Goal: Information Seeking & Learning: Find specific page/section

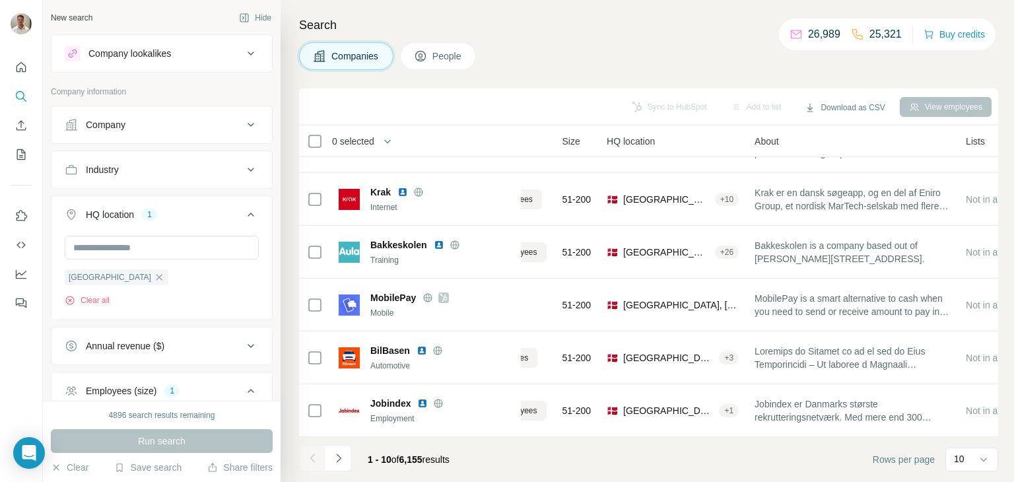
click at [163, 125] on div "Company" at bounding box center [154, 124] width 178 height 13
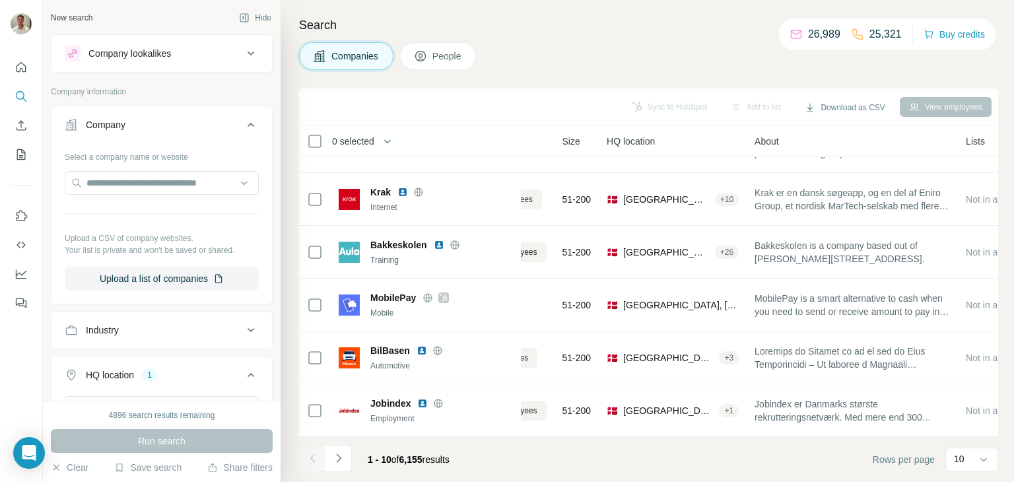
click at [164, 124] on div "Company" at bounding box center [154, 124] width 178 height 13
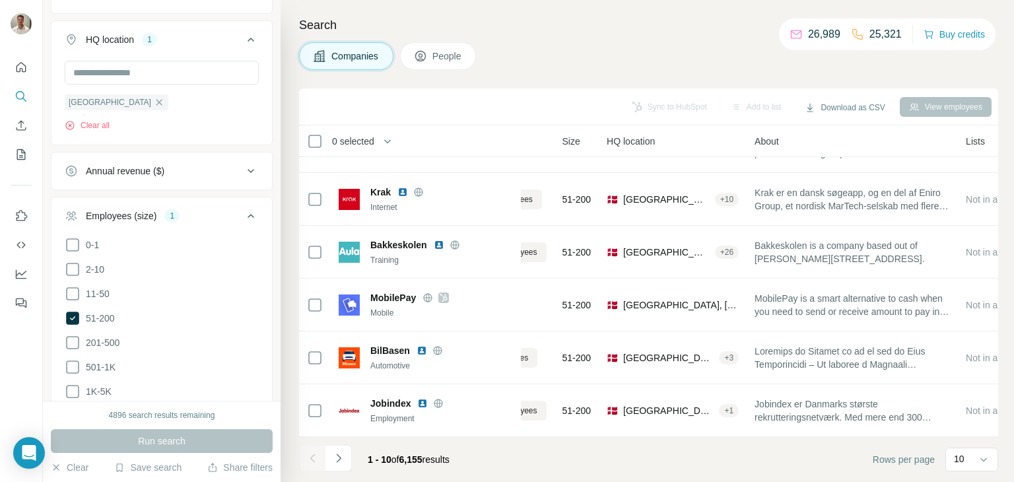
scroll to position [198, 0]
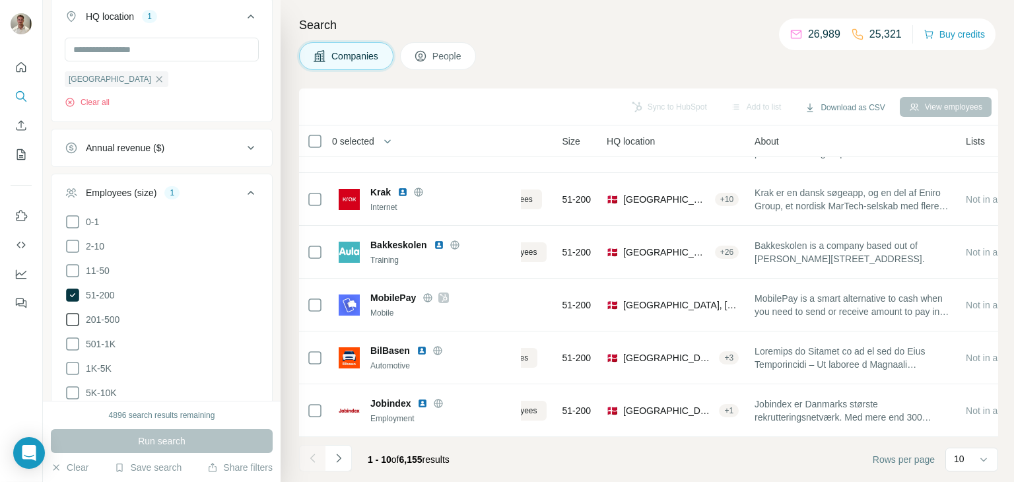
click at [69, 318] on icon at bounding box center [73, 320] width 16 height 16
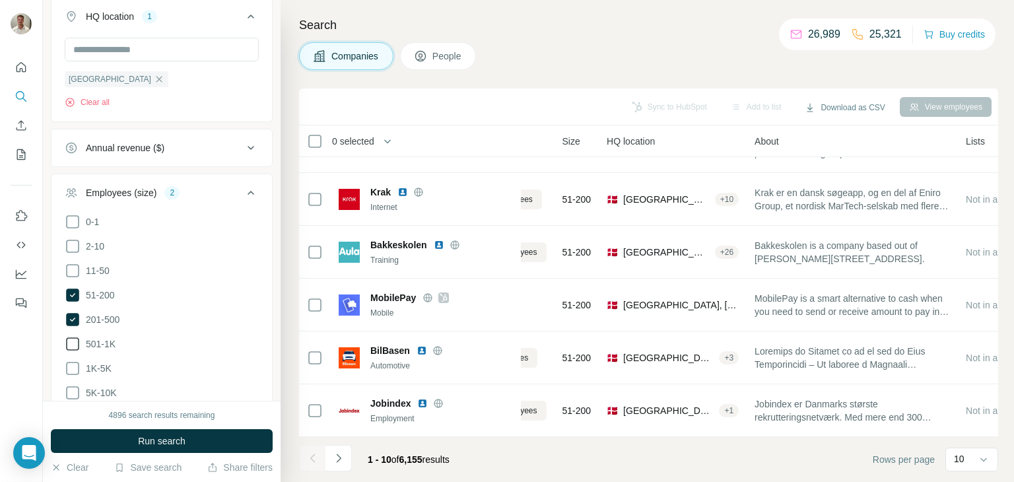
click at [73, 346] on icon at bounding box center [73, 344] width 16 height 16
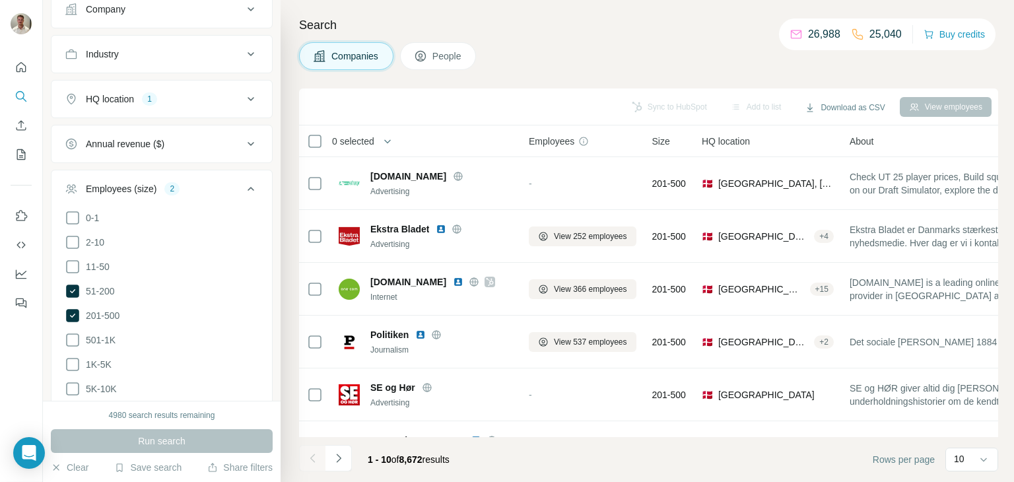
scroll to position [180, 0]
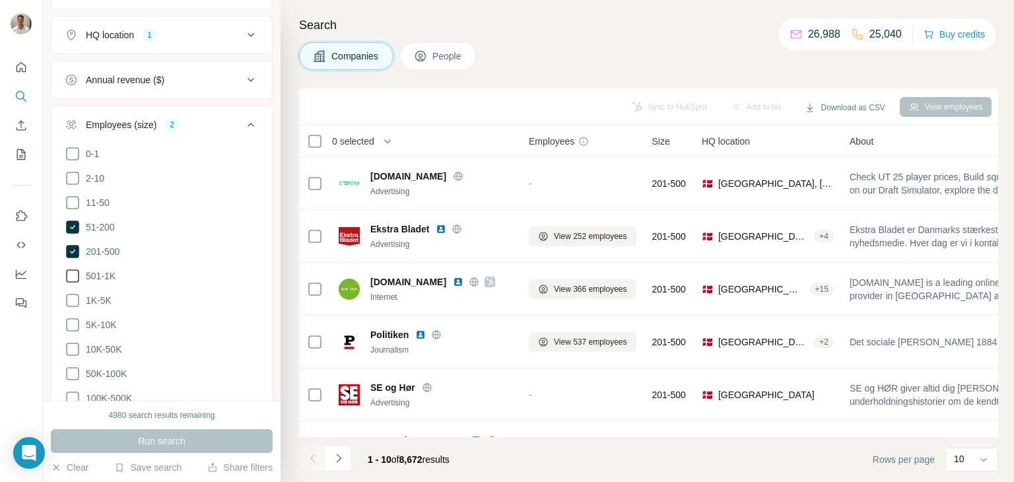
click at [73, 278] on icon at bounding box center [73, 276] width 16 height 16
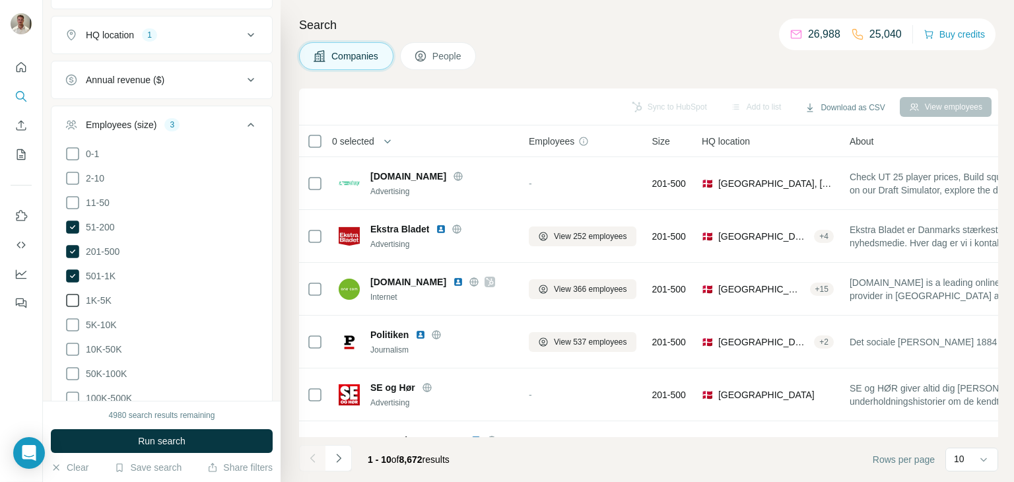
click at [71, 304] on icon at bounding box center [72, 300] width 13 height 13
click at [76, 325] on icon at bounding box center [73, 325] width 16 height 16
click at [77, 326] on icon at bounding box center [72, 324] width 13 height 13
click at [156, 442] on span "Run search" at bounding box center [162, 441] width 48 height 13
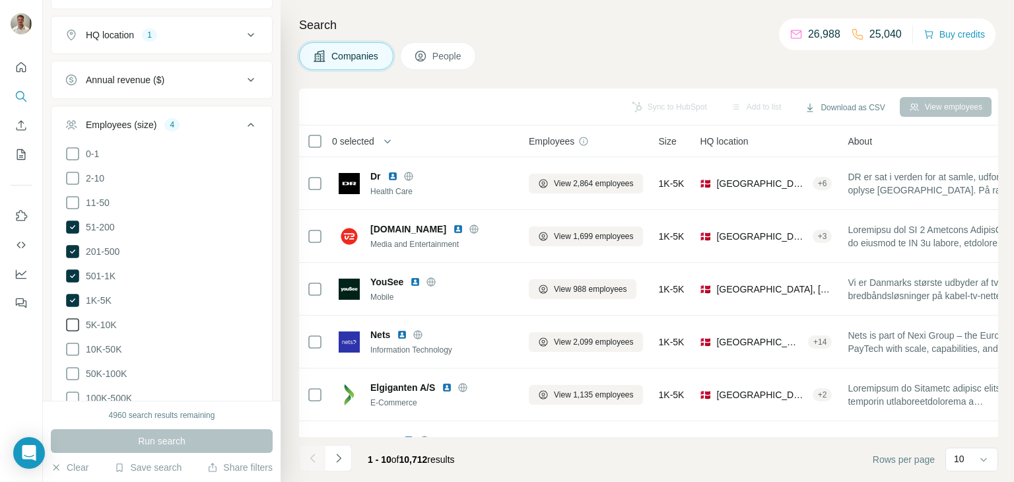
click at [77, 323] on icon at bounding box center [73, 325] width 16 height 16
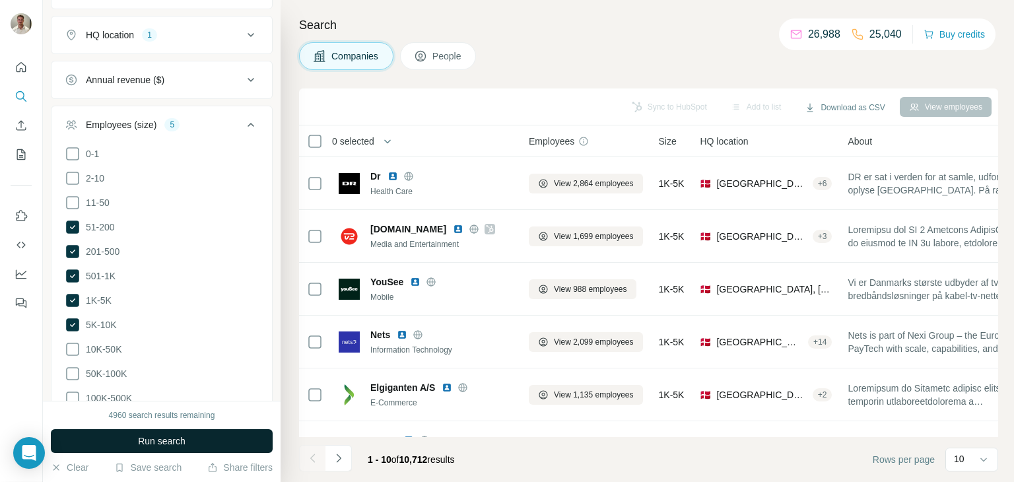
click at [184, 444] on span "Run search" at bounding box center [162, 441] width 48 height 13
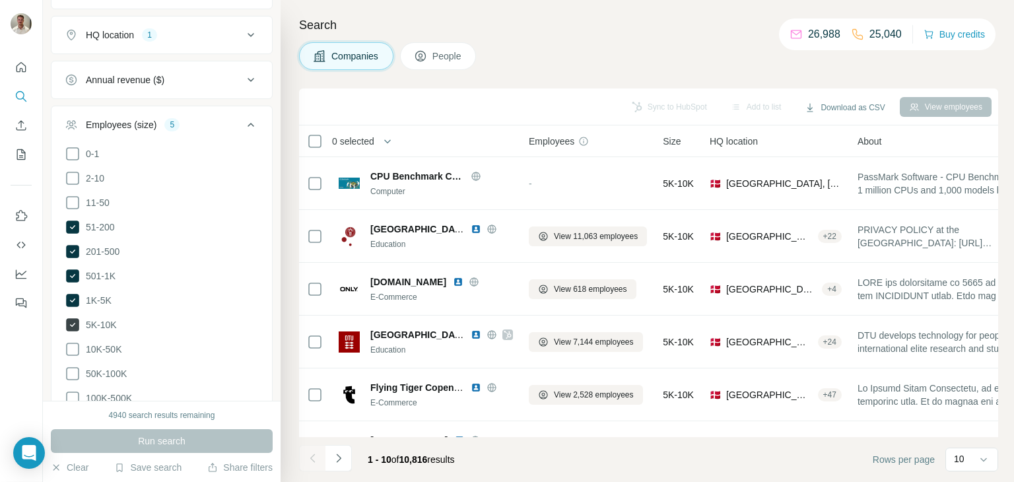
click at [73, 323] on icon at bounding box center [72, 325] width 5 height 4
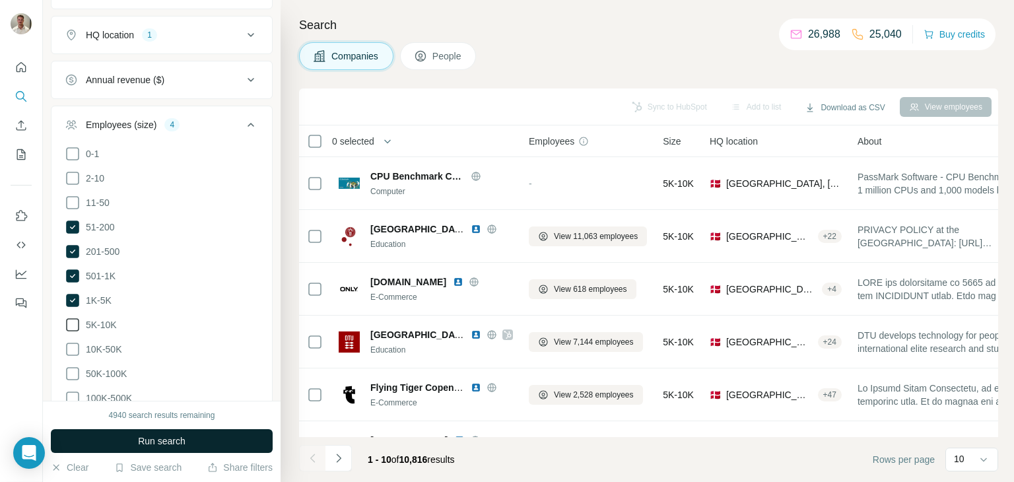
click at [162, 444] on span "Run search" at bounding box center [162, 441] width 48 height 13
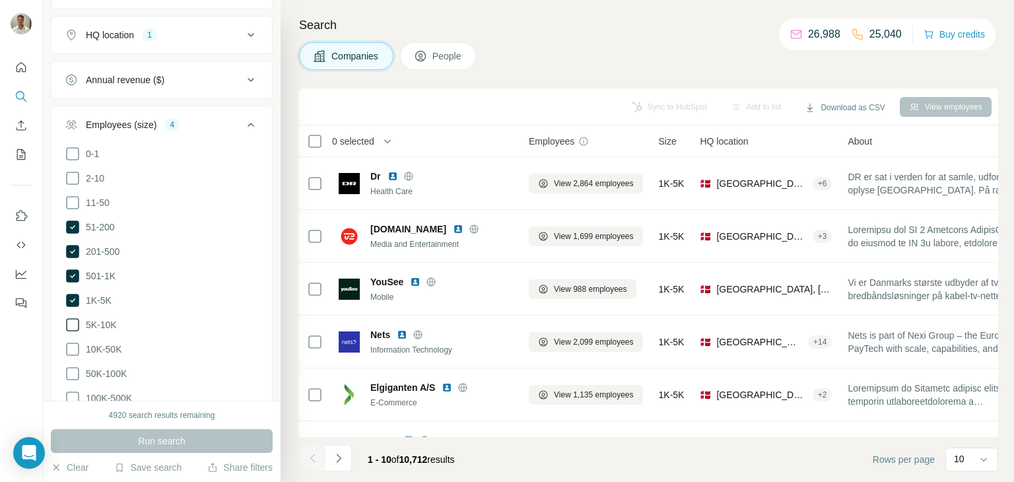
click at [77, 325] on icon at bounding box center [73, 325] width 16 height 16
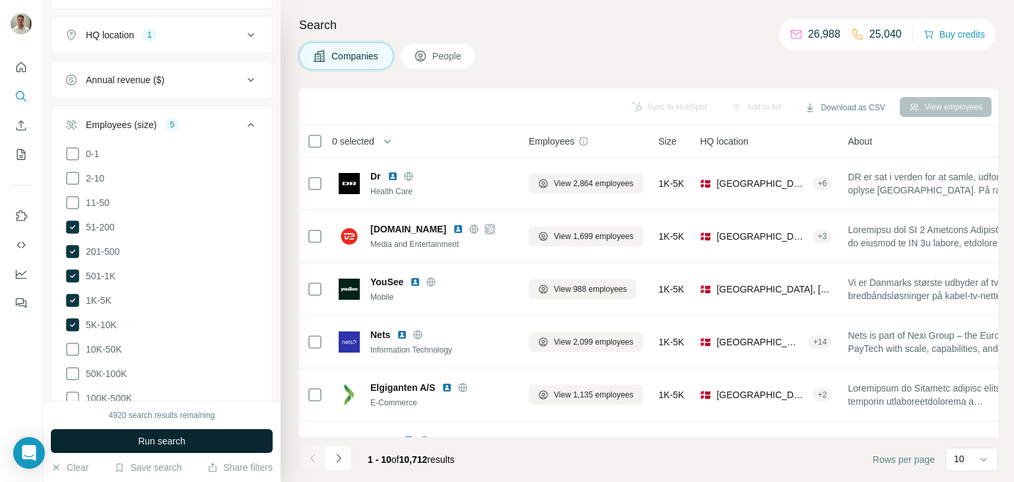
click at [186, 434] on button "Run search" at bounding box center [162, 441] width 222 height 24
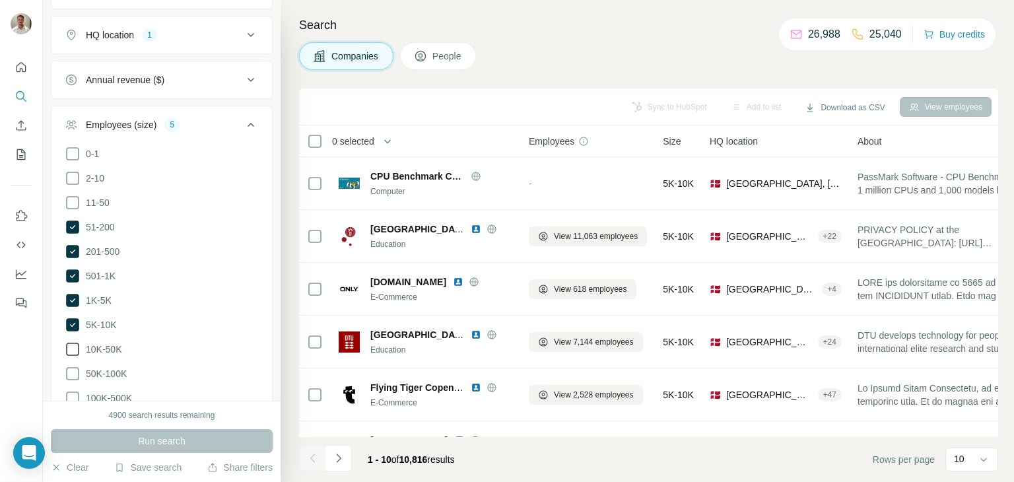
click at [82, 343] on span "10K-50K" at bounding box center [101, 349] width 41 height 13
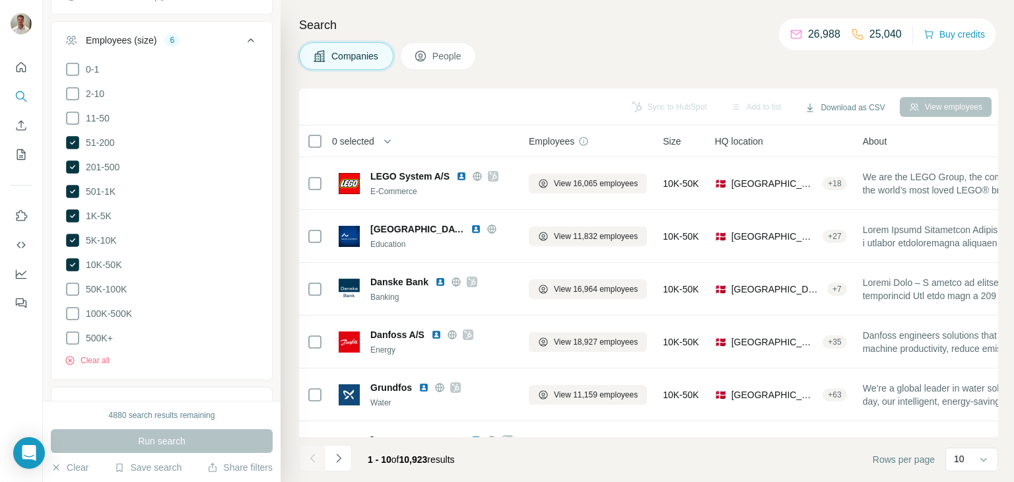
scroll to position [198, 0]
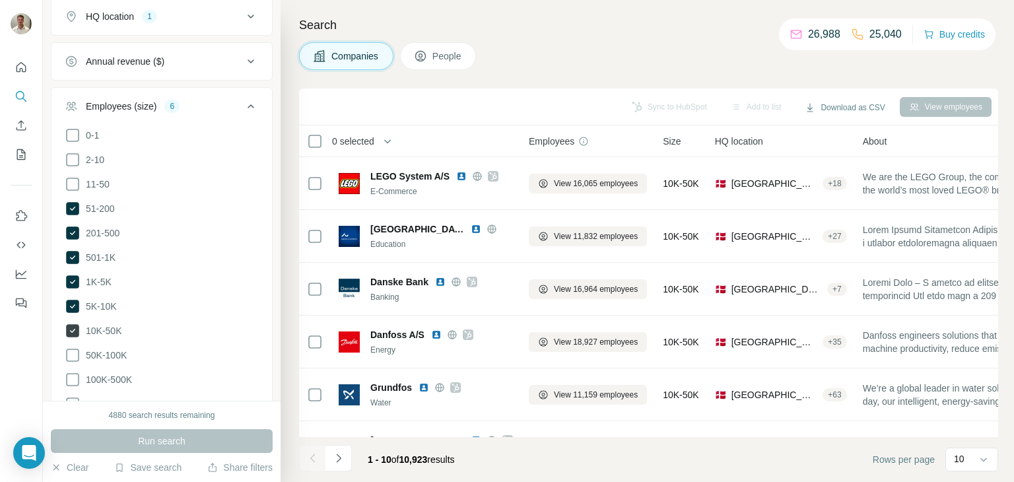
click at [71, 326] on icon at bounding box center [72, 330] width 13 height 13
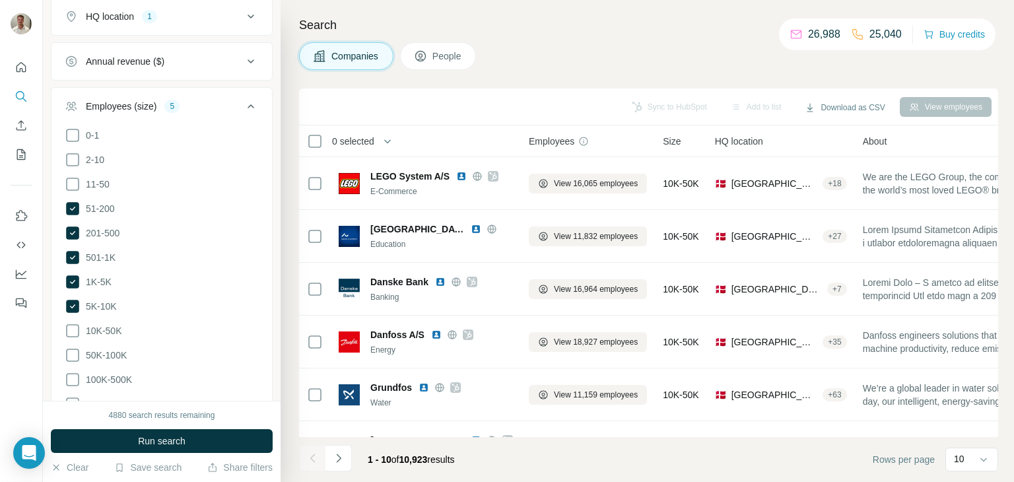
click at [63, 291] on div "0-1 2-10 11-50 [PHONE_NUMBER] 501-1K 1K-5K 5K-10K 10K-50K 50K-100K 100K-500K 50…" at bounding box center [162, 285] width 221 height 316
click at [69, 301] on icon at bounding box center [72, 306] width 13 height 13
click at [69, 283] on icon at bounding box center [72, 281] width 13 height 13
click at [208, 439] on button "Run search" at bounding box center [162, 441] width 222 height 24
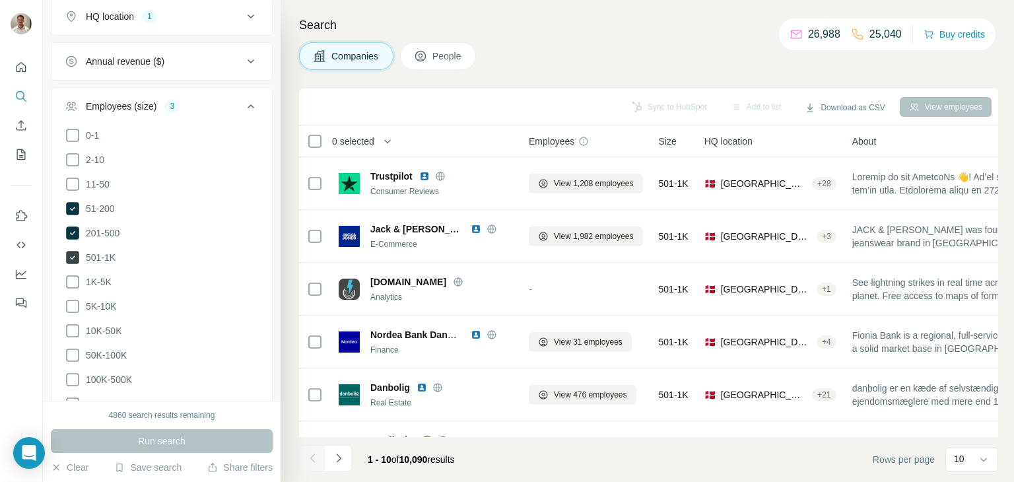
click at [74, 259] on icon at bounding box center [72, 257] width 13 height 13
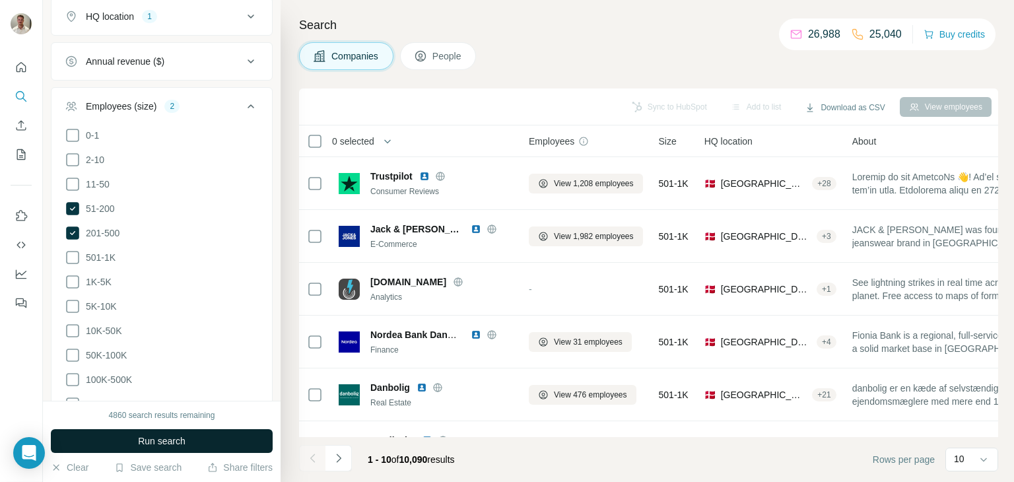
click at [184, 439] on span "Run search" at bounding box center [162, 441] width 48 height 13
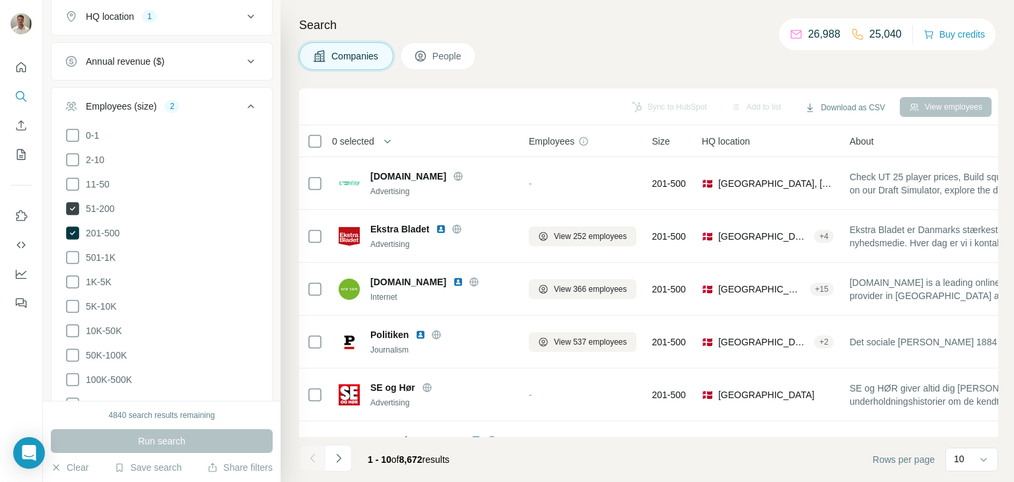
click at [74, 213] on icon at bounding box center [72, 208] width 13 height 13
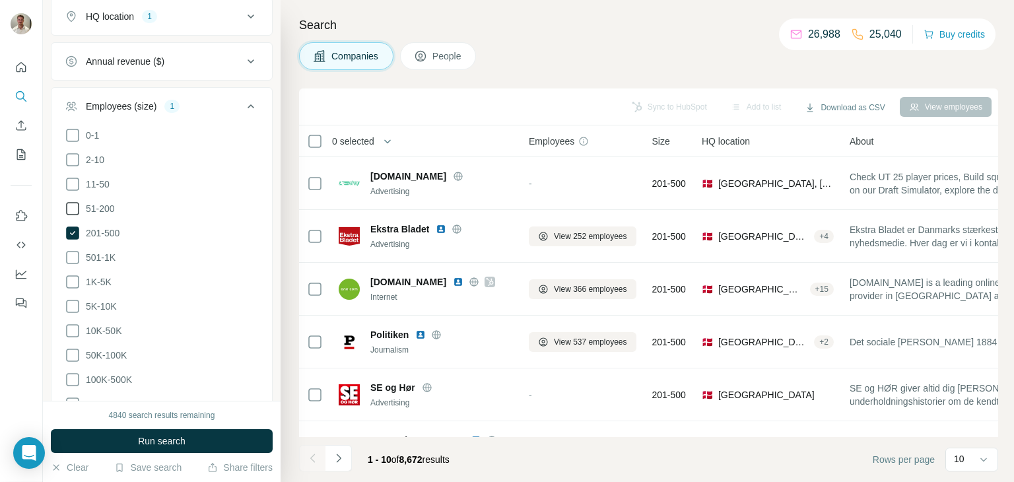
click at [77, 210] on icon at bounding box center [73, 209] width 16 height 16
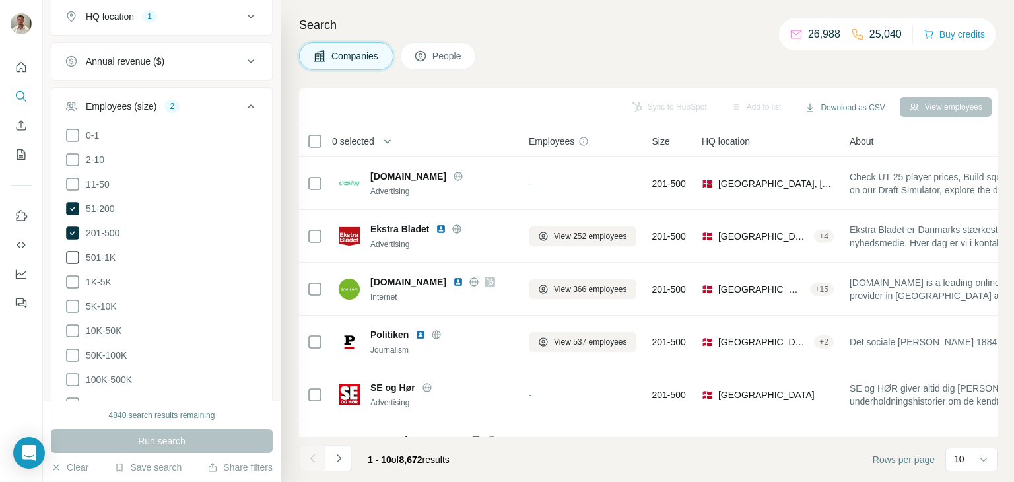
drag, startPoint x: 69, startPoint y: 252, endPoint x: 70, endPoint y: 260, distance: 8.0
click at [69, 254] on icon at bounding box center [73, 258] width 16 height 16
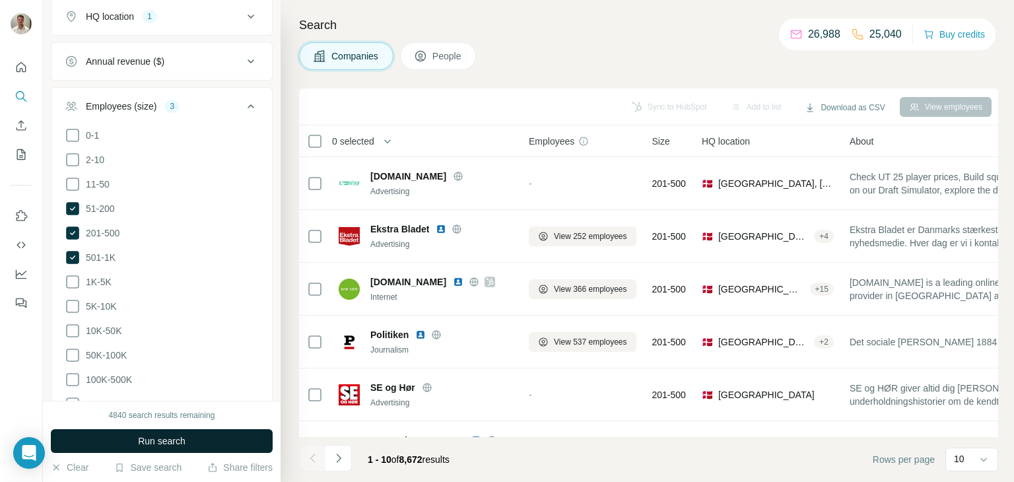
click at [172, 437] on span "Run search" at bounding box center [162, 441] width 48 height 13
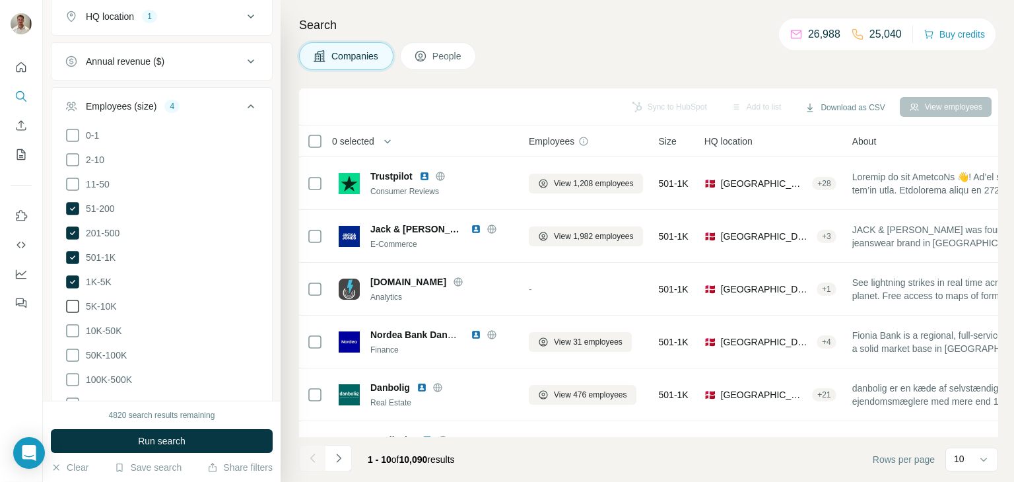
click at [73, 304] on icon at bounding box center [73, 307] width 16 height 16
click at [75, 328] on icon at bounding box center [73, 331] width 16 height 16
click at [132, 444] on button "Run search" at bounding box center [162, 441] width 222 height 24
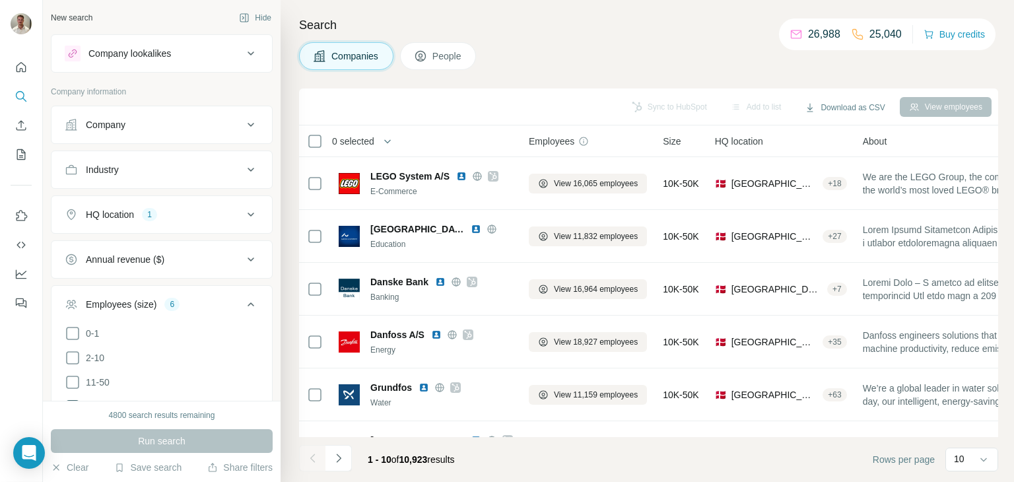
click at [456, 57] on span "People" at bounding box center [448, 56] width 30 height 13
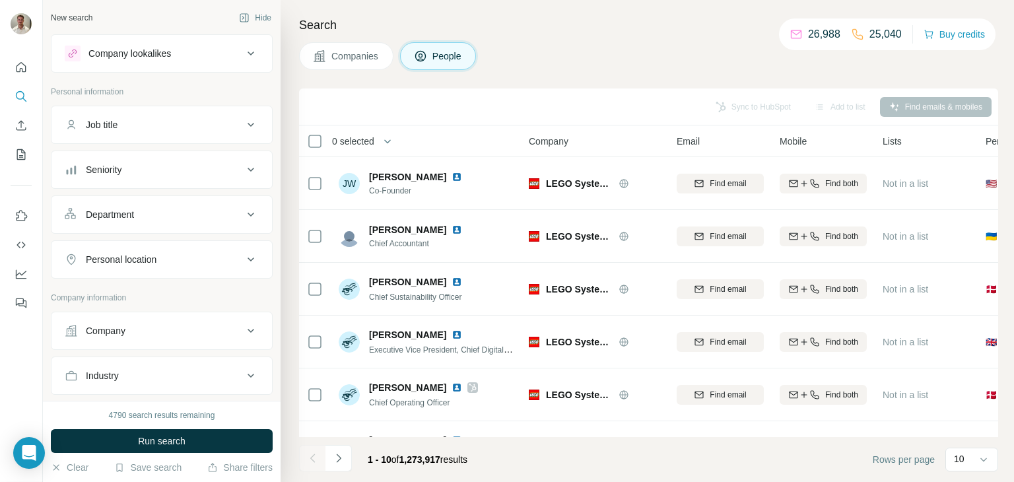
click at [178, 123] on div "Job title" at bounding box center [154, 124] width 178 height 13
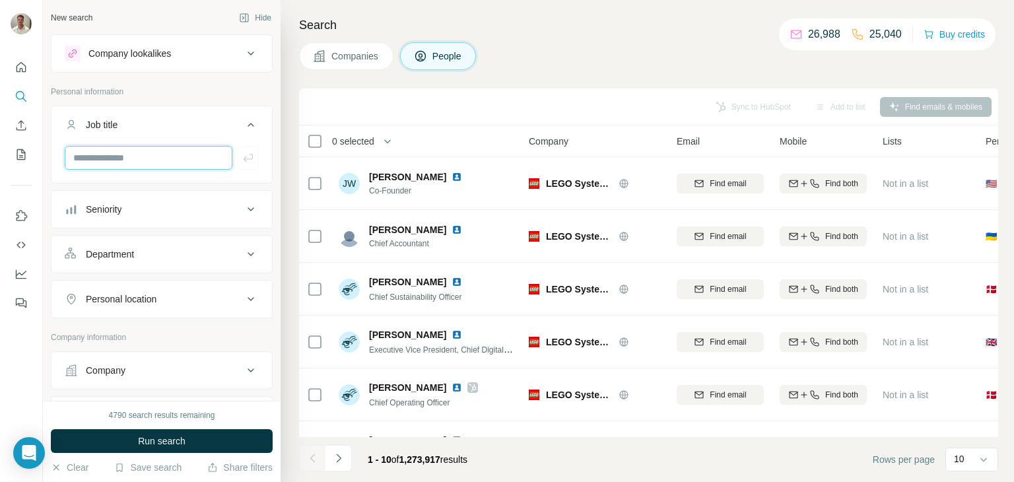
click at [137, 160] on input "text" at bounding box center [149, 158] width 168 height 24
type input "**********"
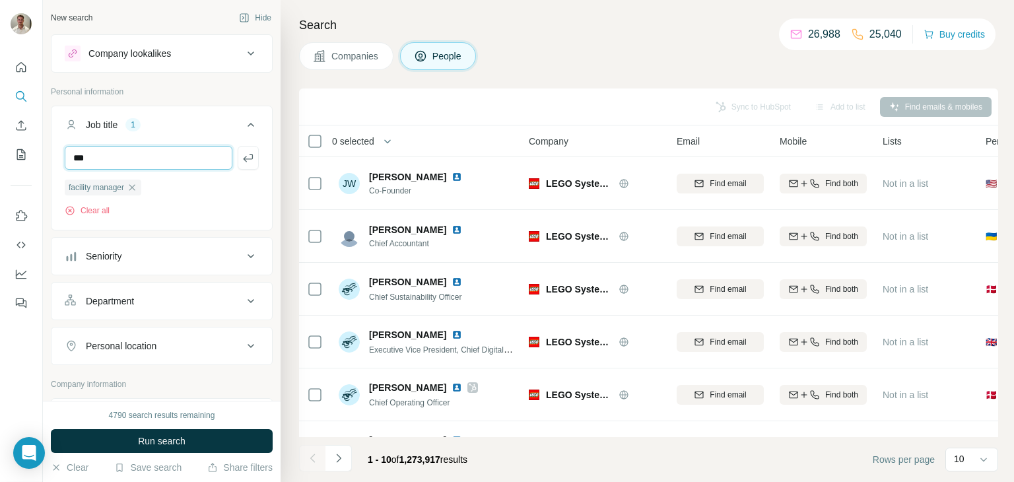
type input "****"
type input "*"
type input "**********"
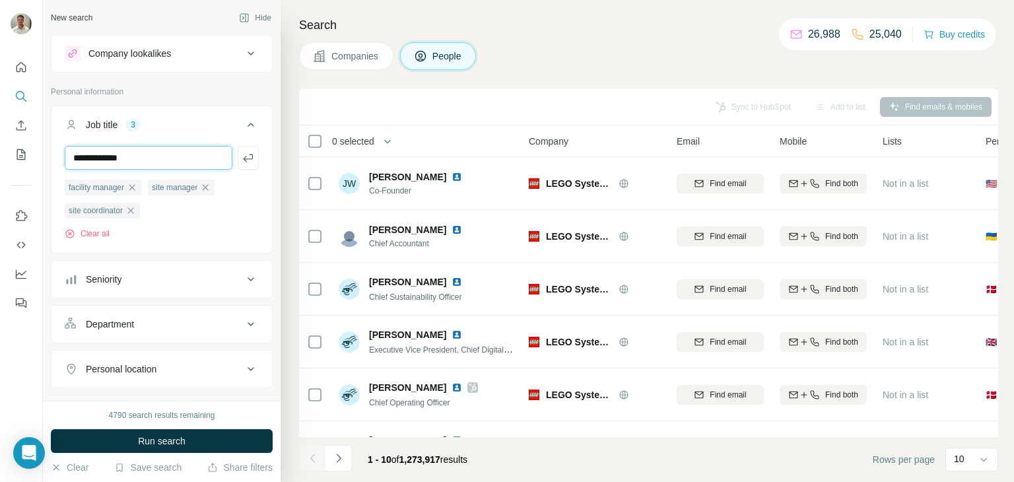
type input "**********"
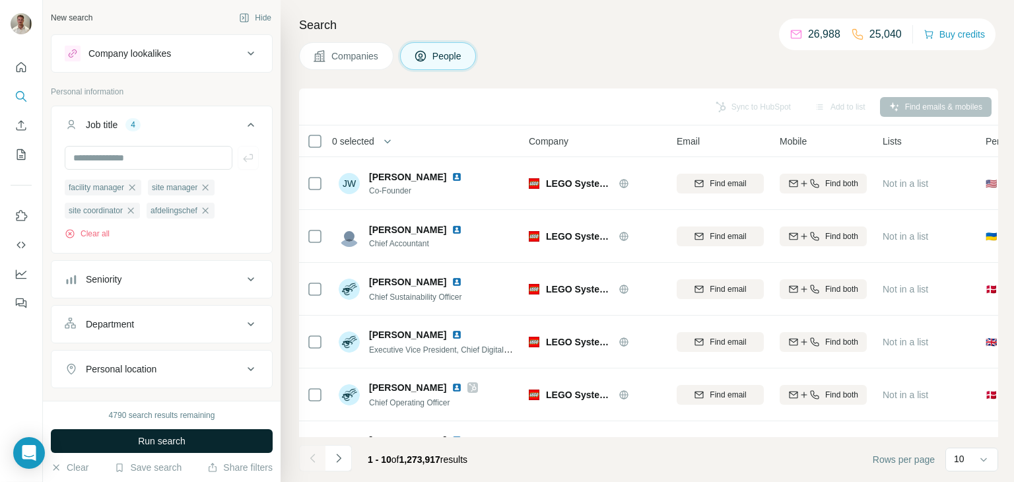
click at [163, 450] on button "Run search" at bounding box center [162, 441] width 222 height 24
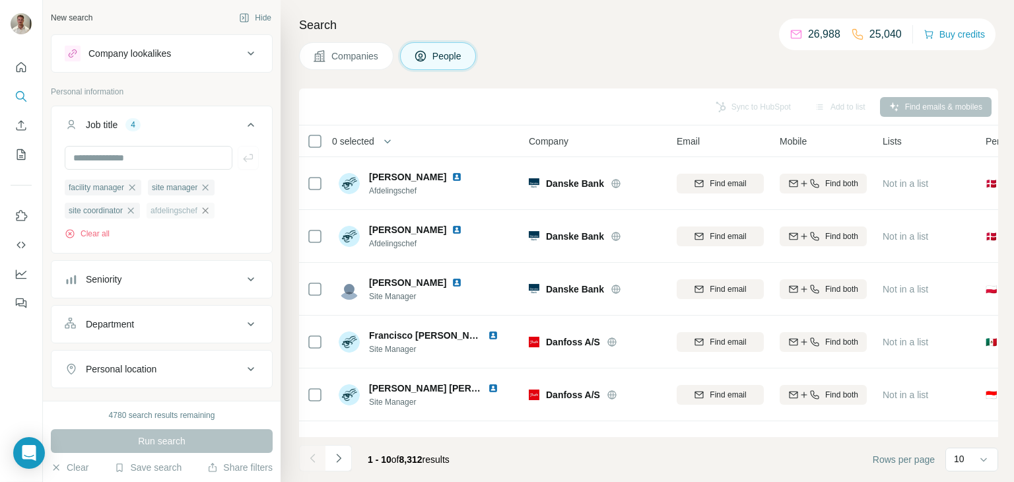
click at [211, 211] on icon "button" at bounding box center [205, 210] width 11 height 11
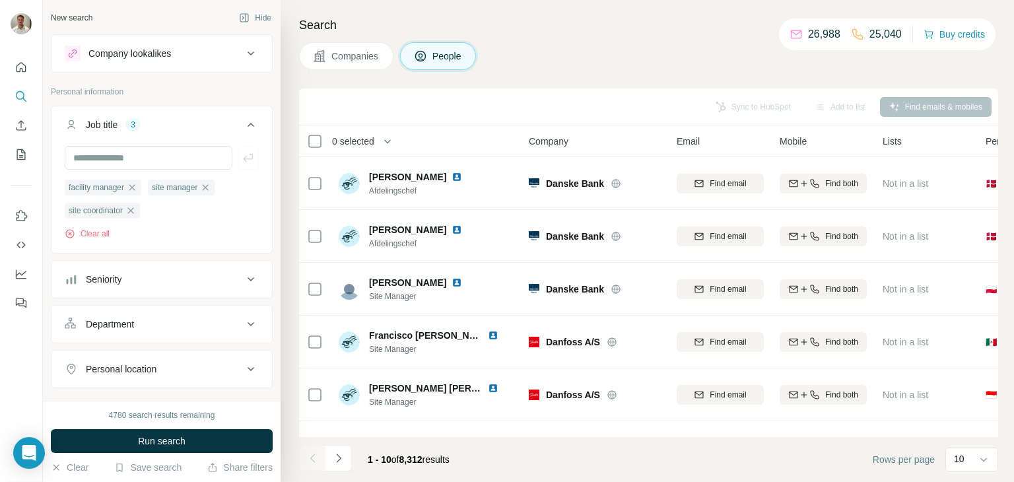
click at [240, 439] on button "Run search" at bounding box center [162, 441] width 222 height 24
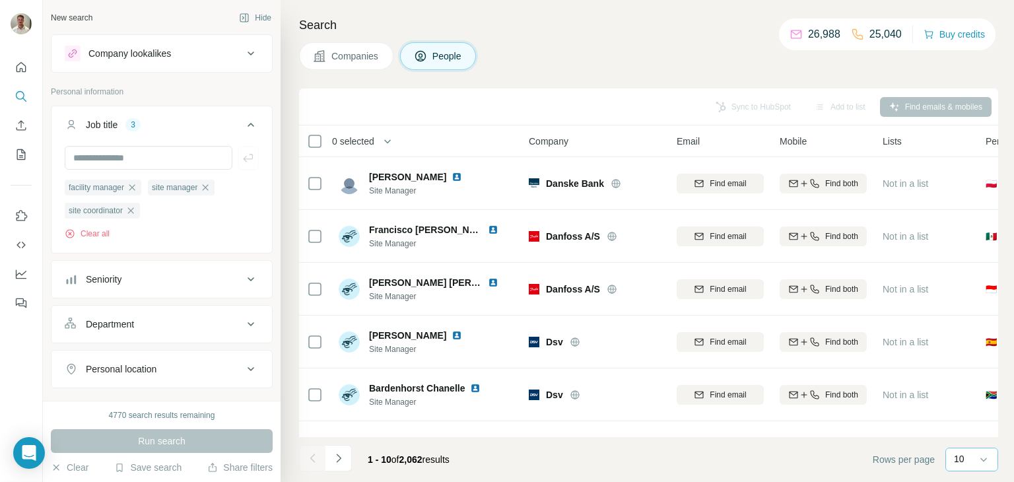
click at [969, 455] on div "10" at bounding box center [970, 458] width 33 height 13
click at [975, 363] on div "60" at bounding box center [972, 358] width 30 height 13
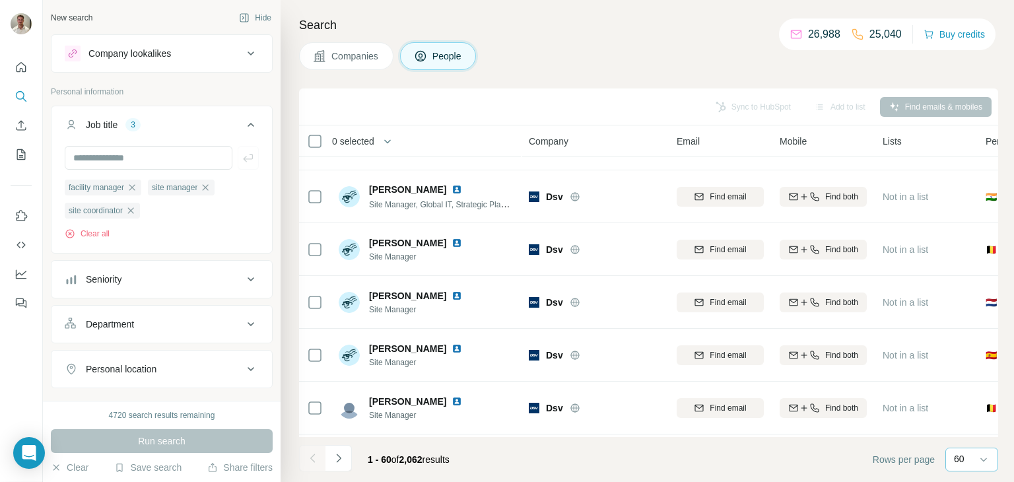
scroll to position [528, 0]
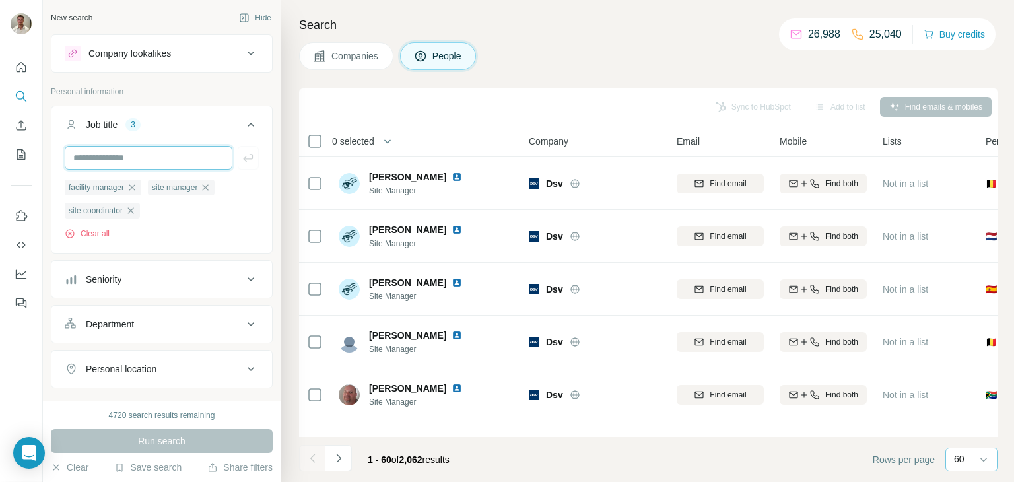
click at [127, 149] on input "text" at bounding box center [149, 158] width 168 height 24
type input "**"
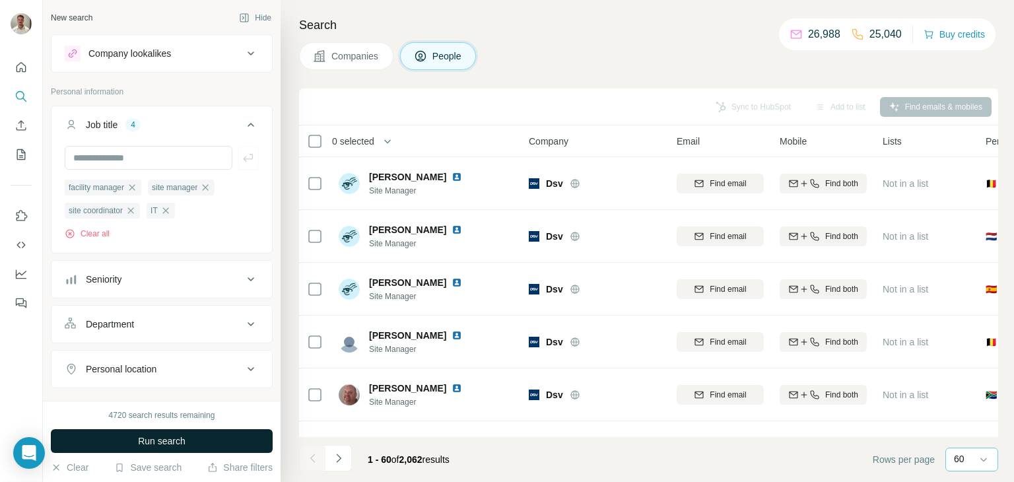
click at [174, 450] on button "Run search" at bounding box center [162, 441] width 222 height 24
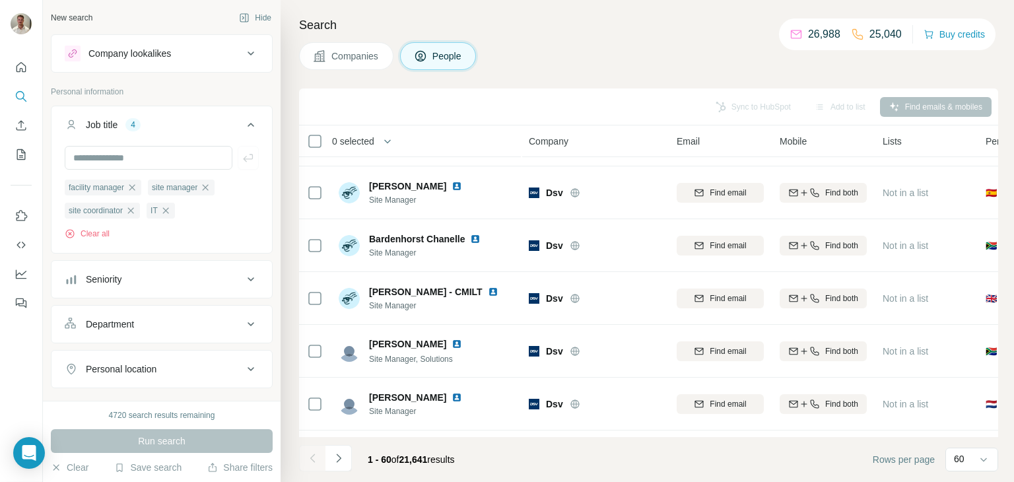
scroll to position [528, 0]
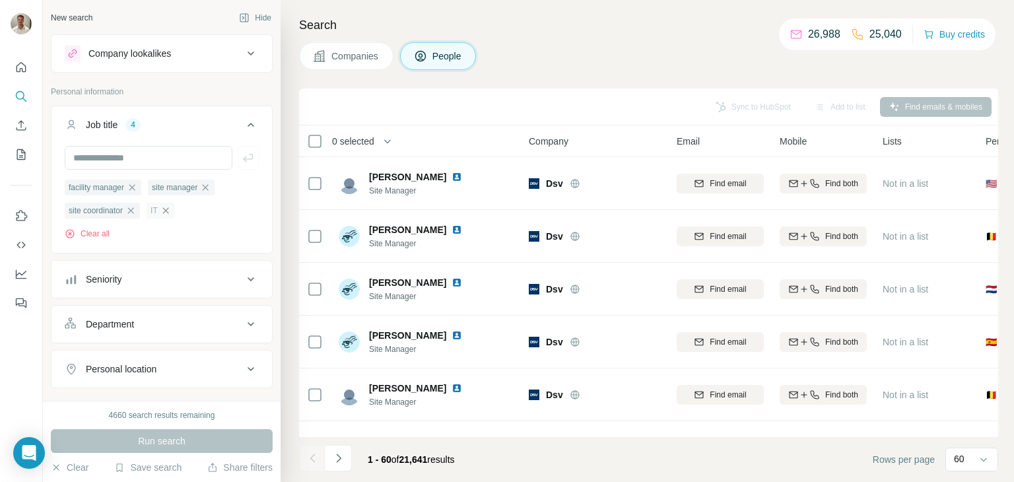
click at [169, 209] on icon "button" at bounding box center [165, 210] width 11 height 11
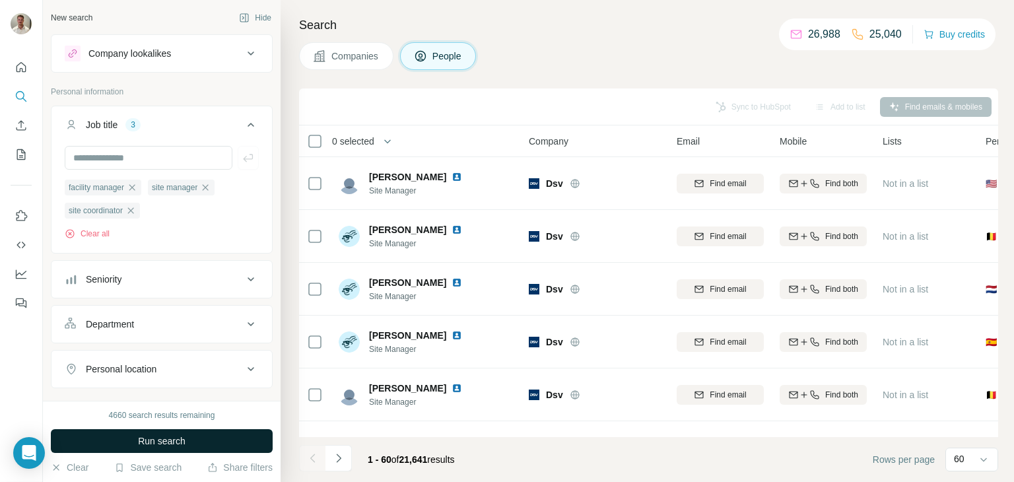
click at [162, 435] on span "Run search" at bounding box center [162, 441] width 48 height 13
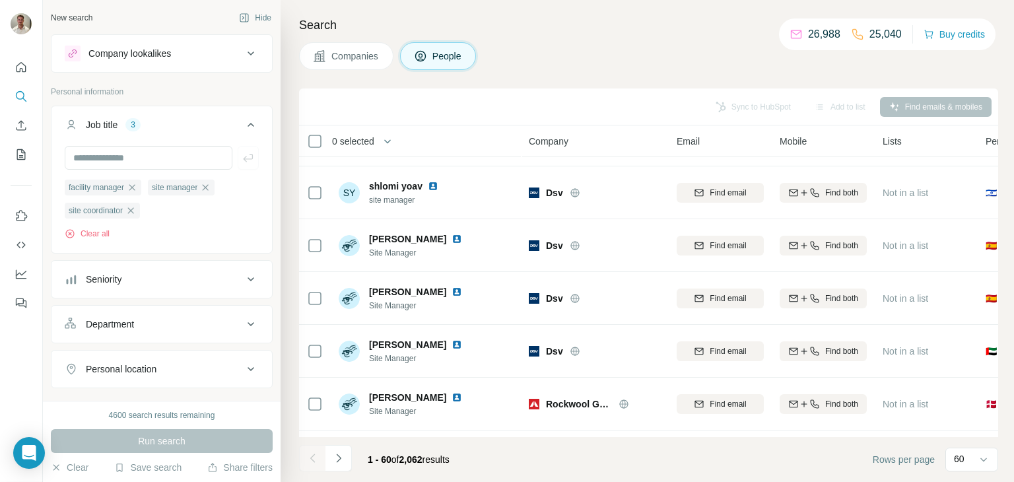
scroll to position [2897, 0]
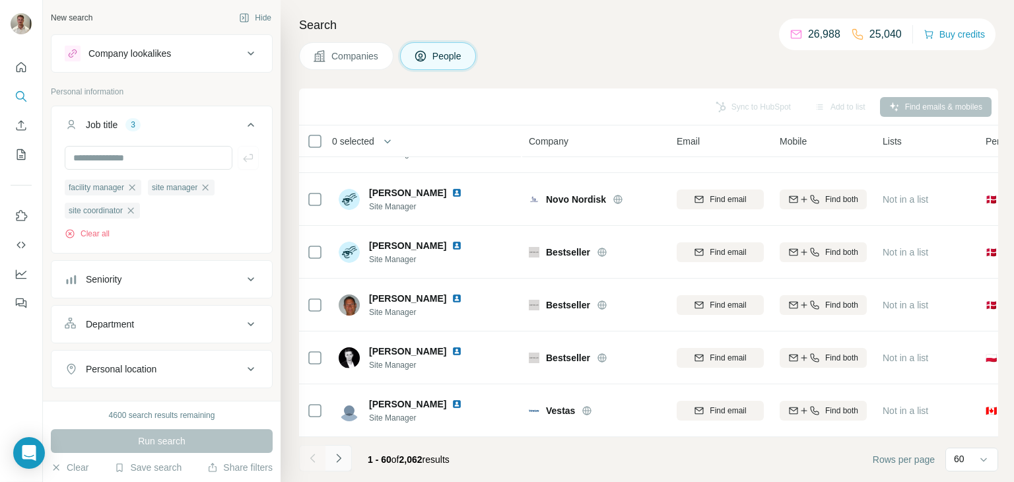
click at [328, 456] on button "Navigate to next page" at bounding box center [339, 458] width 26 height 26
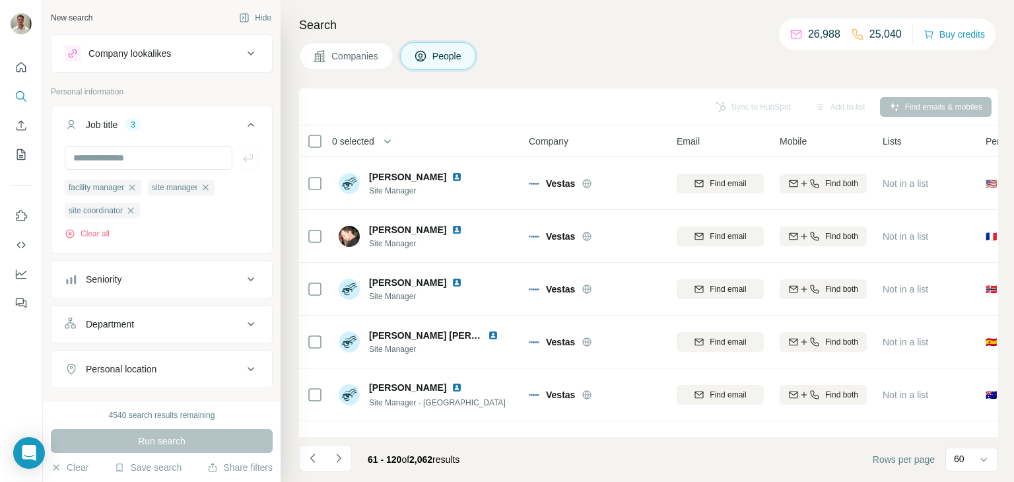
scroll to position [0, 0]
click at [366, 58] on span "Companies" at bounding box center [356, 56] width 48 height 13
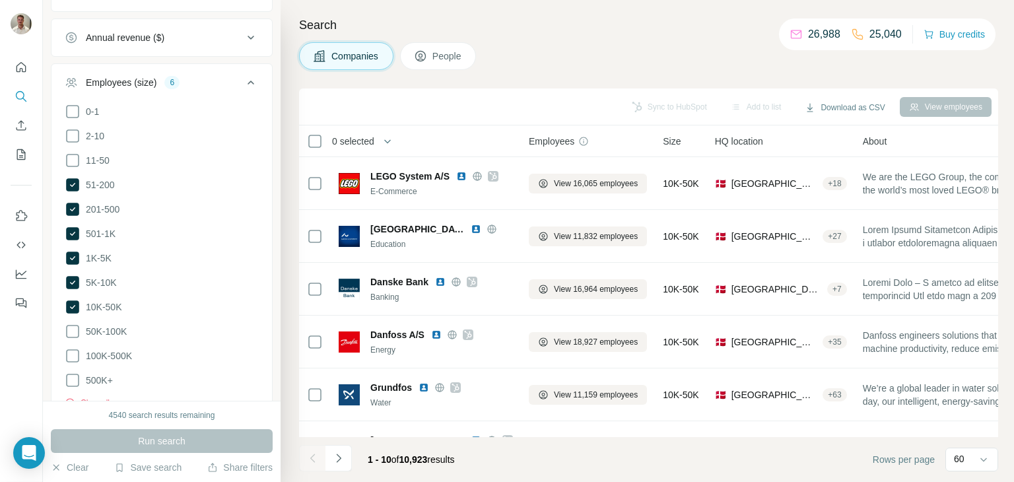
scroll to position [223, 0]
click at [71, 305] on icon at bounding box center [72, 305] width 13 height 13
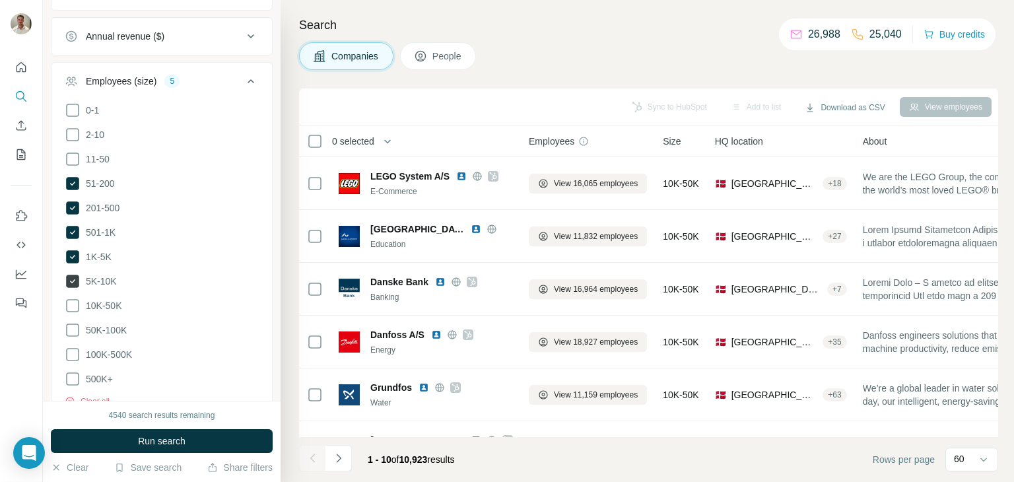
click at [71, 279] on icon at bounding box center [72, 281] width 5 height 4
click at [174, 438] on span "Run search" at bounding box center [162, 441] width 48 height 13
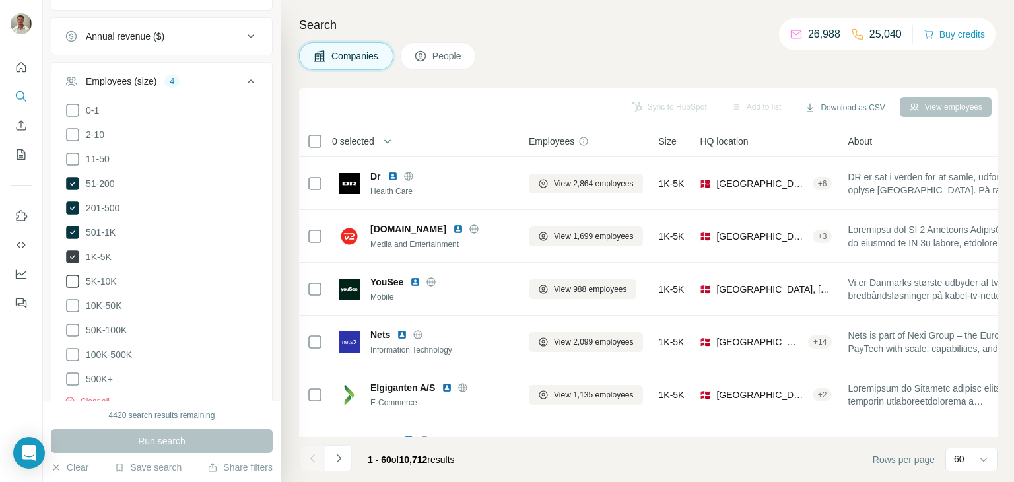
click at [73, 252] on icon at bounding box center [72, 256] width 13 height 13
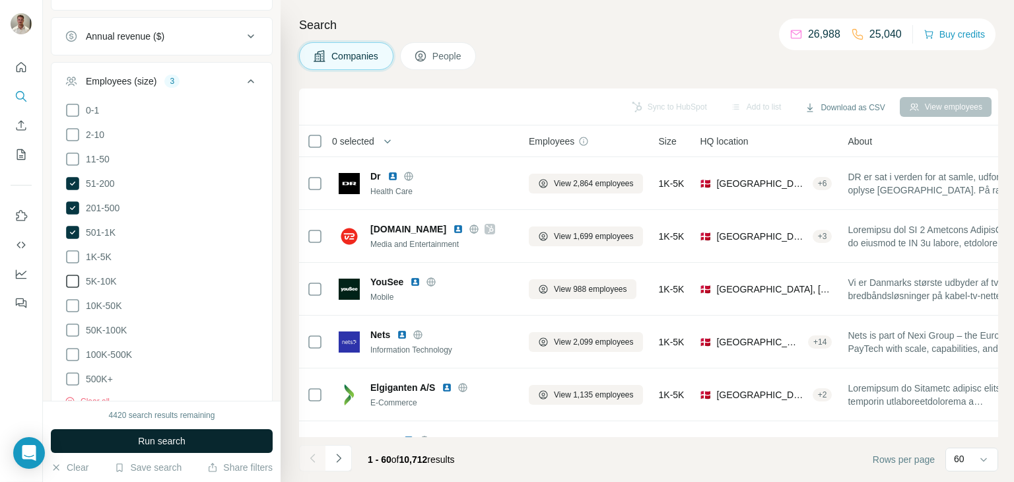
click at [204, 442] on button "Run search" at bounding box center [162, 441] width 222 height 24
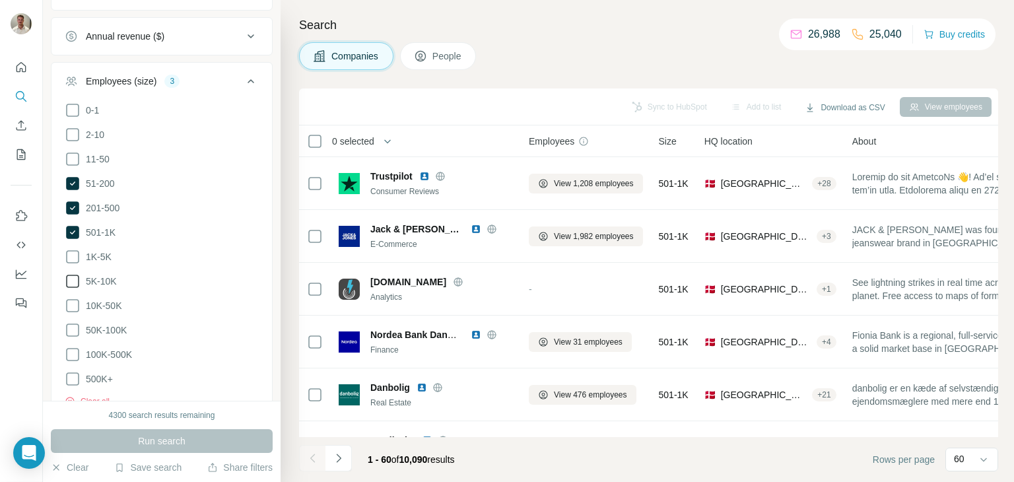
click at [442, 59] on span "People" at bounding box center [448, 56] width 30 height 13
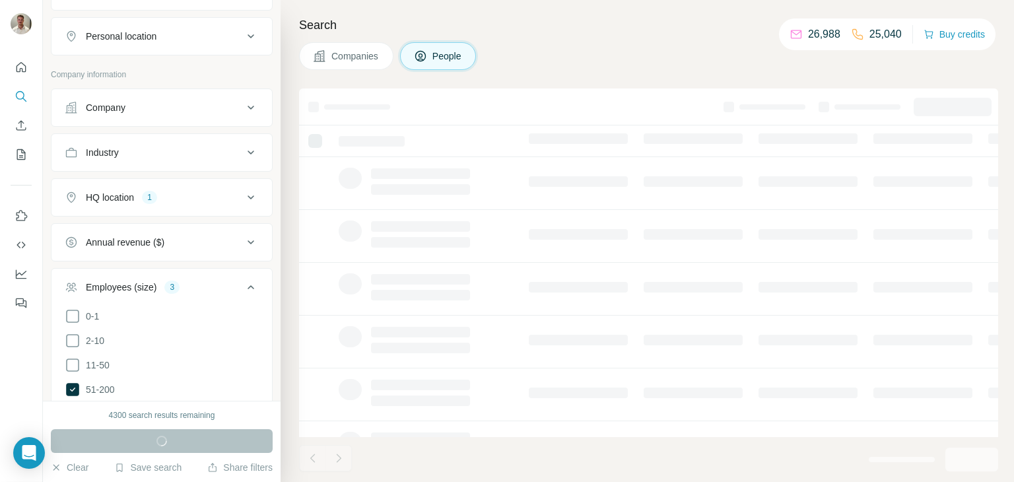
scroll to position [428, 0]
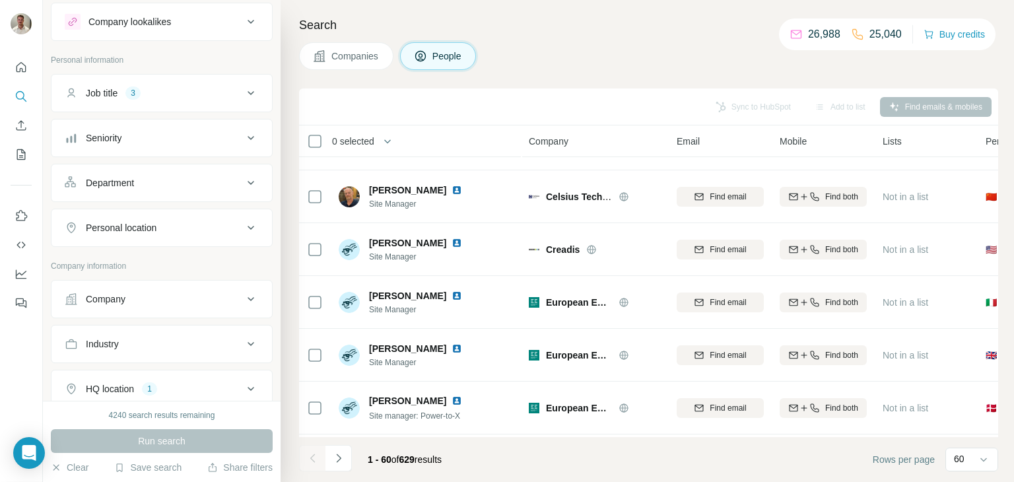
scroll to position [32, 0]
click at [186, 87] on div "Job title 3" at bounding box center [154, 93] width 178 height 13
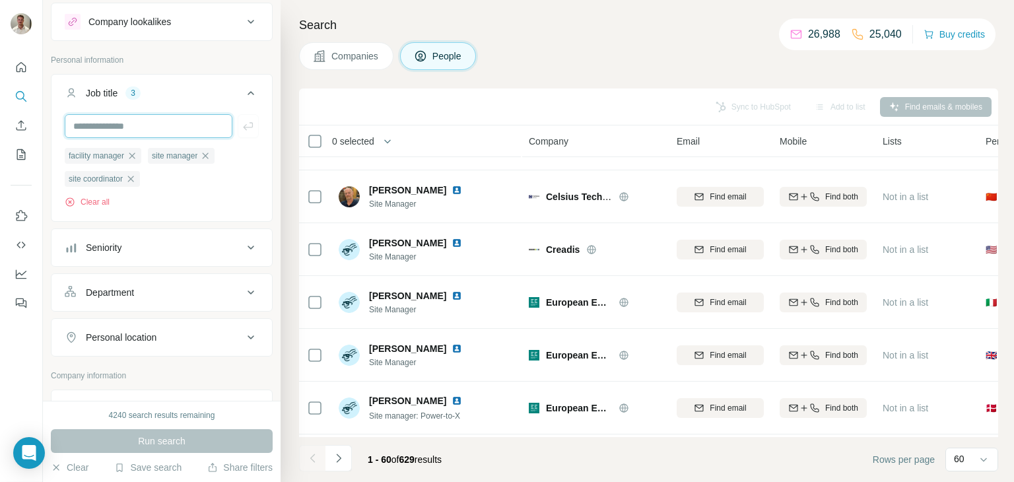
click at [126, 120] on input "text" at bounding box center [149, 126] width 168 height 24
type input "**********"
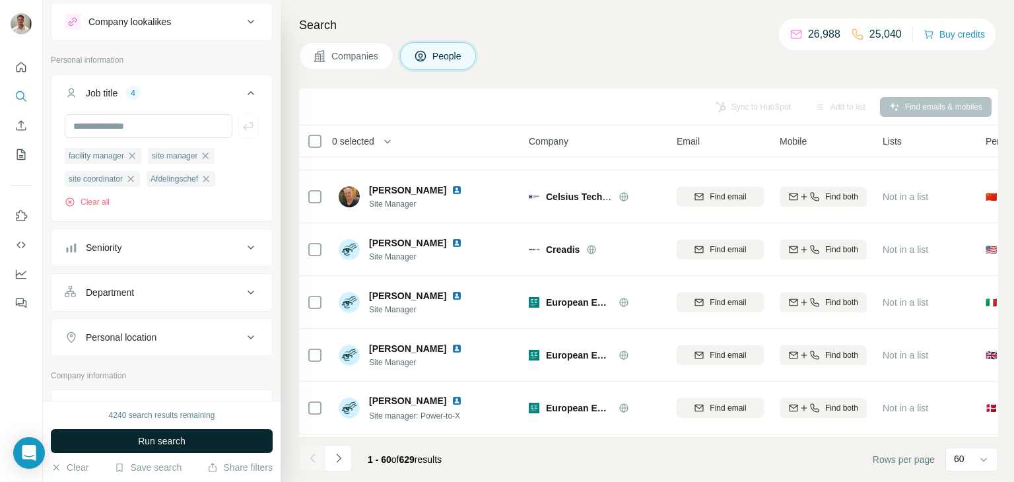
click at [168, 437] on span "Run search" at bounding box center [162, 441] width 48 height 13
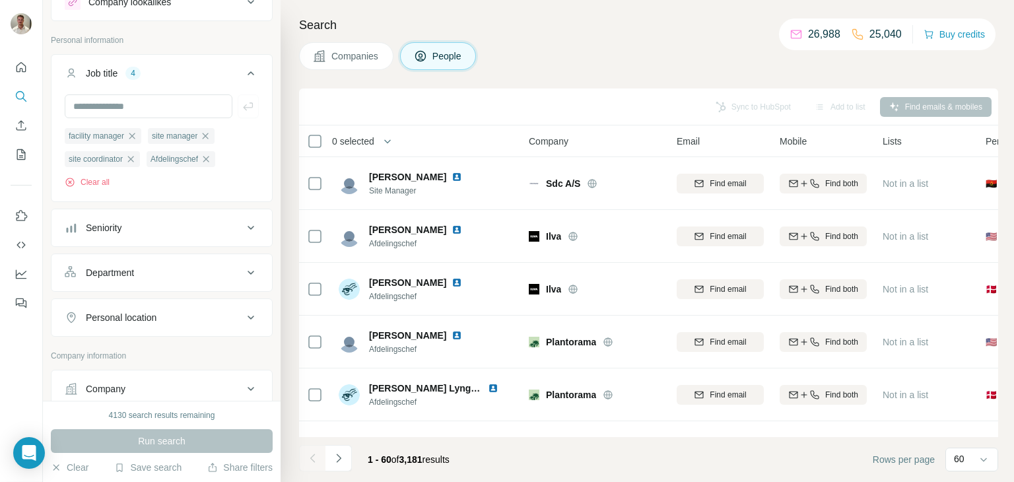
scroll to position [32, 0]
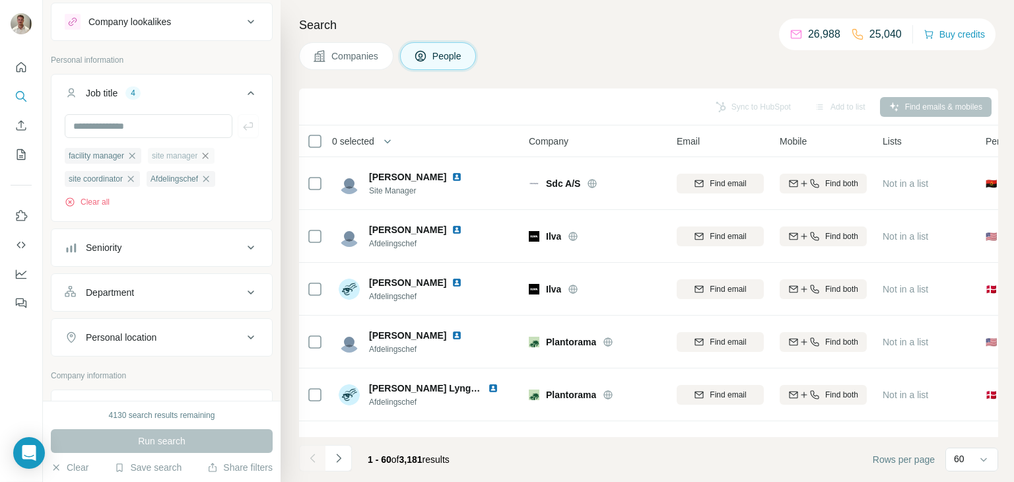
click at [211, 153] on icon "button" at bounding box center [205, 156] width 11 height 11
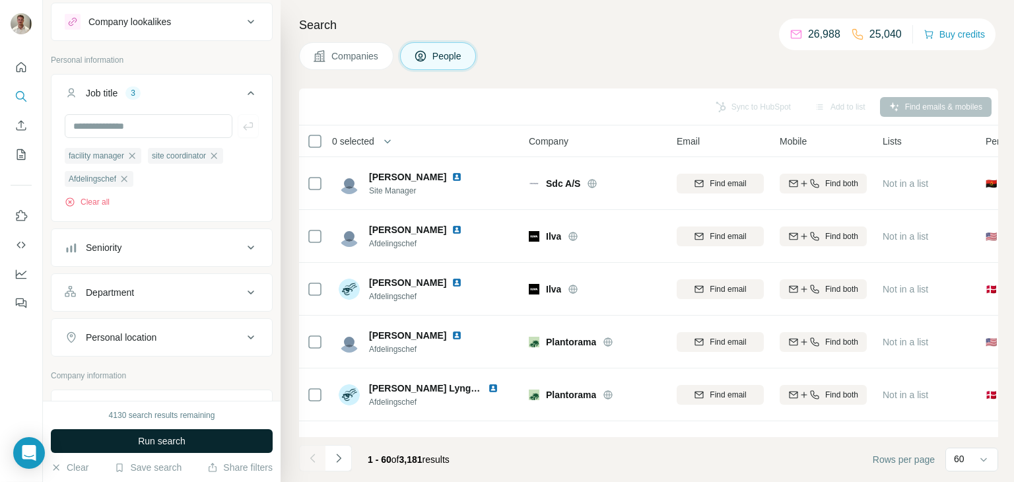
click at [169, 433] on button "Run search" at bounding box center [162, 441] width 222 height 24
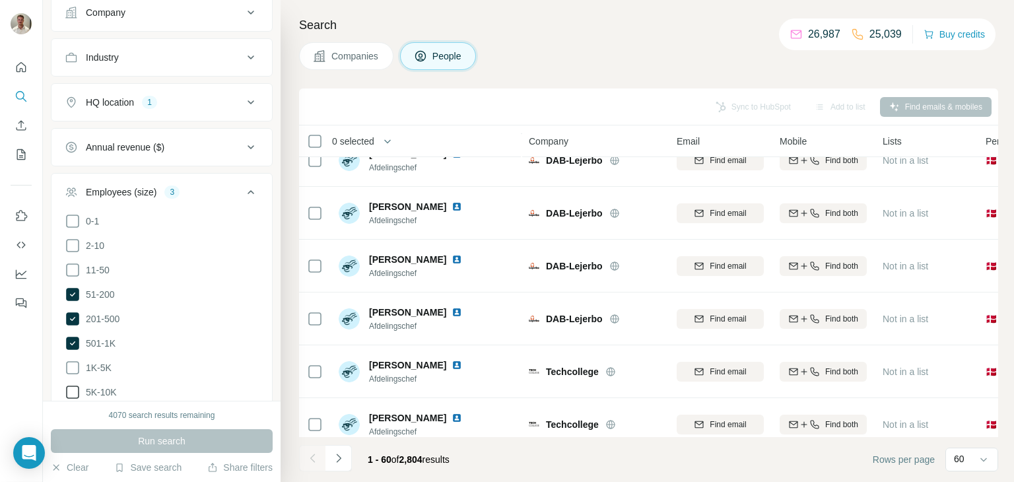
scroll to position [2897, 0]
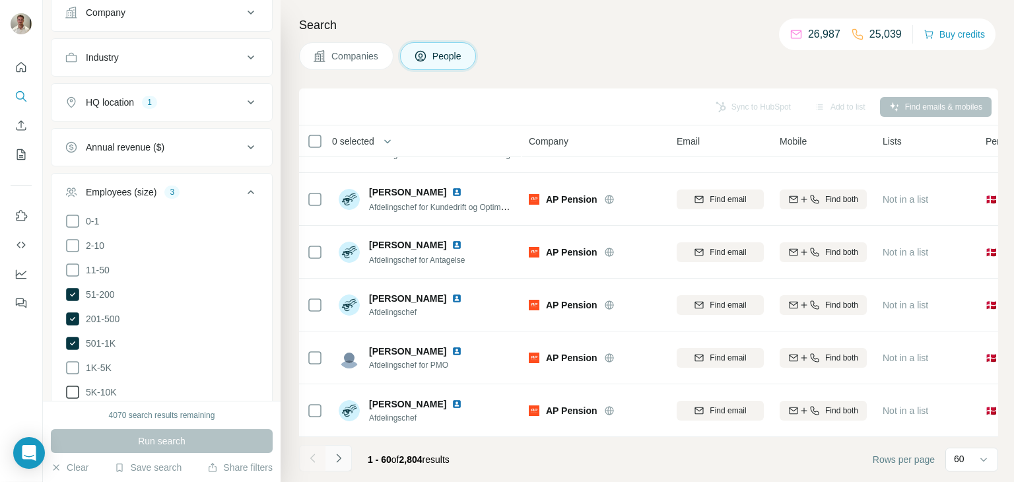
click at [336, 454] on icon "Navigate to next page" at bounding box center [338, 458] width 5 height 9
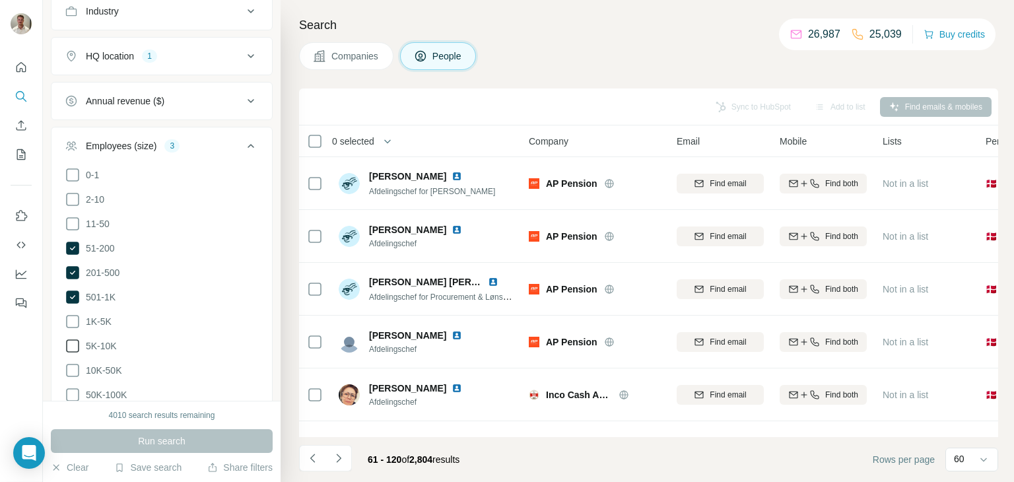
scroll to position [0, 0]
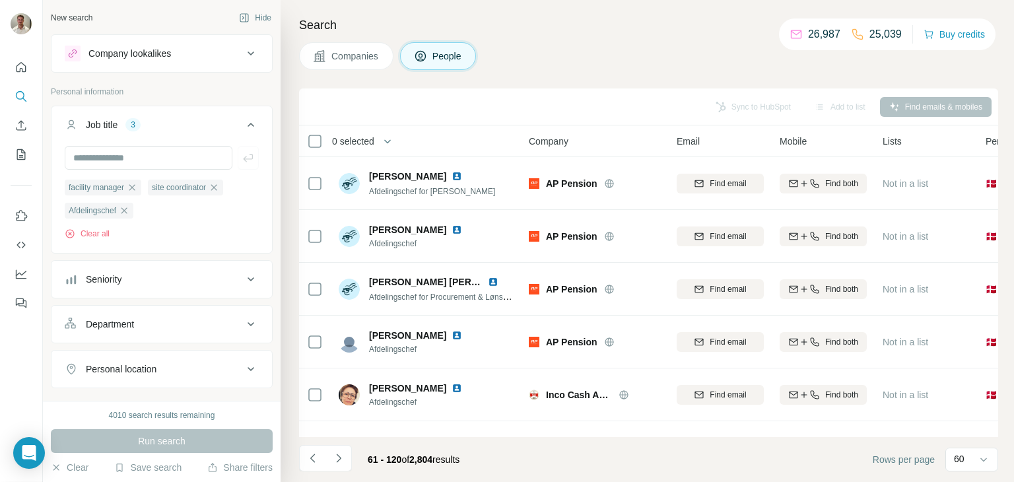
click at [176, 285] on div "Seniority" at bounding box center [154, 279] width 178 height 13
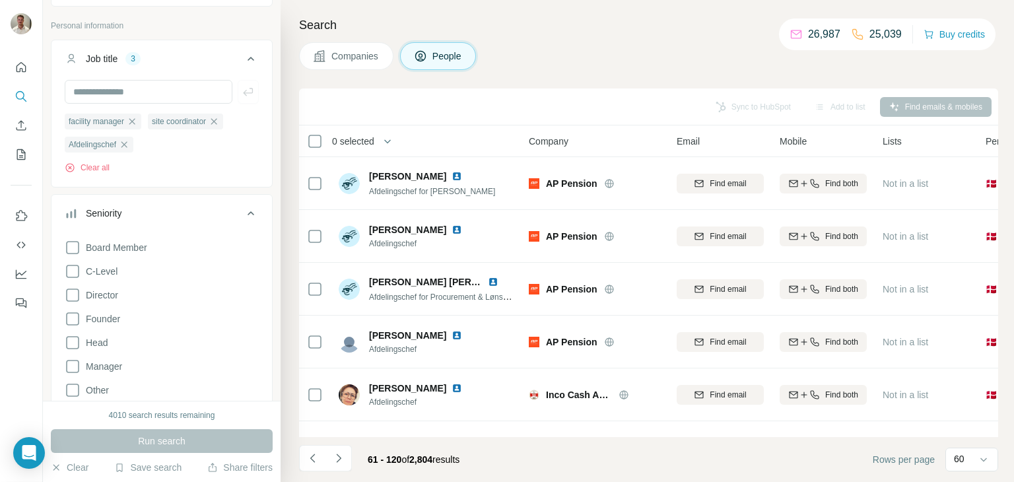
click at [191, 212] on div "Seniority" at bounding box center [154, 213] width 178 height 13
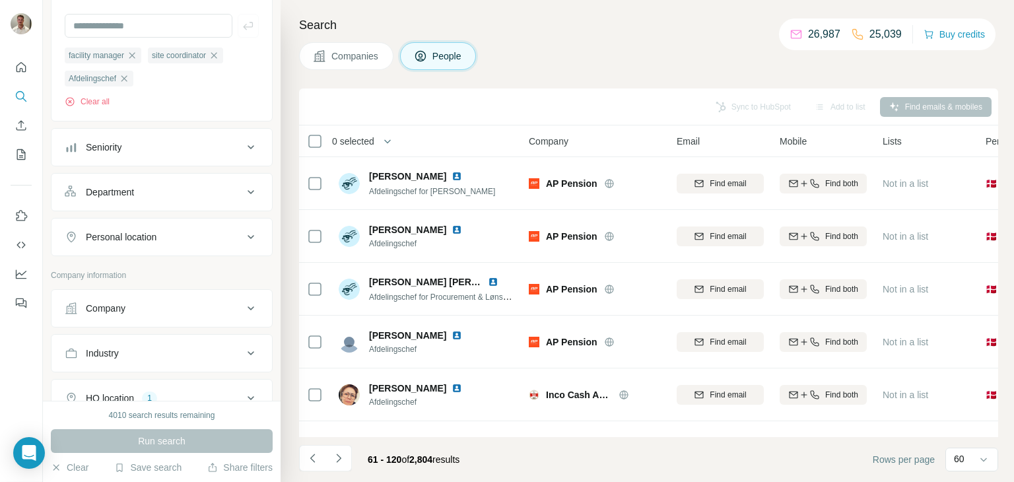
scroll to position [0, 0]
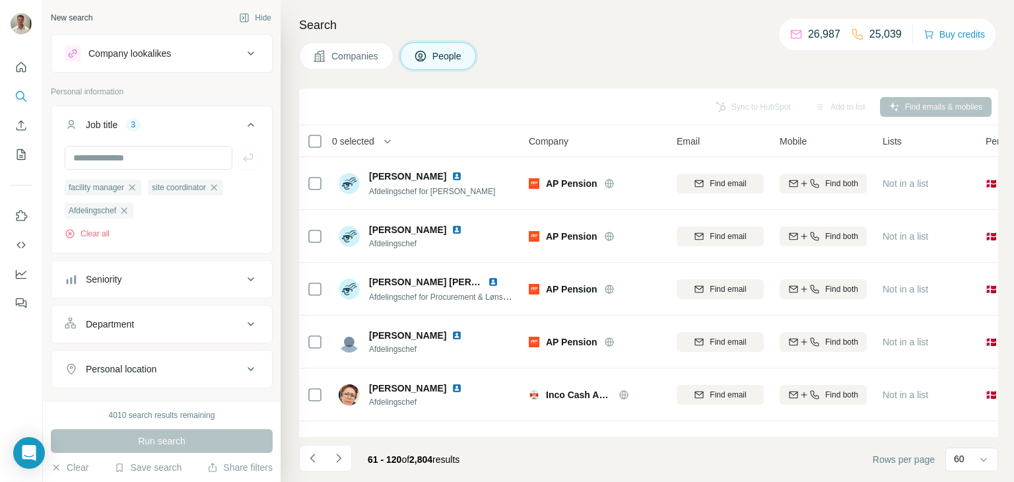
click at [243, 127] on icon at bounding box center [251, 125] width 16 height 16
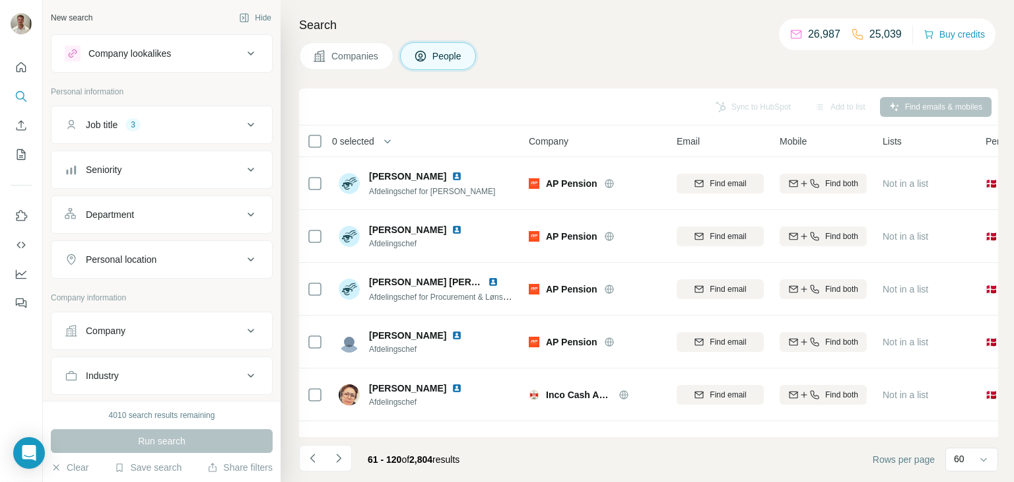
click at [243, 126] on icon at bounding box center [251, 125] width 16 height 16
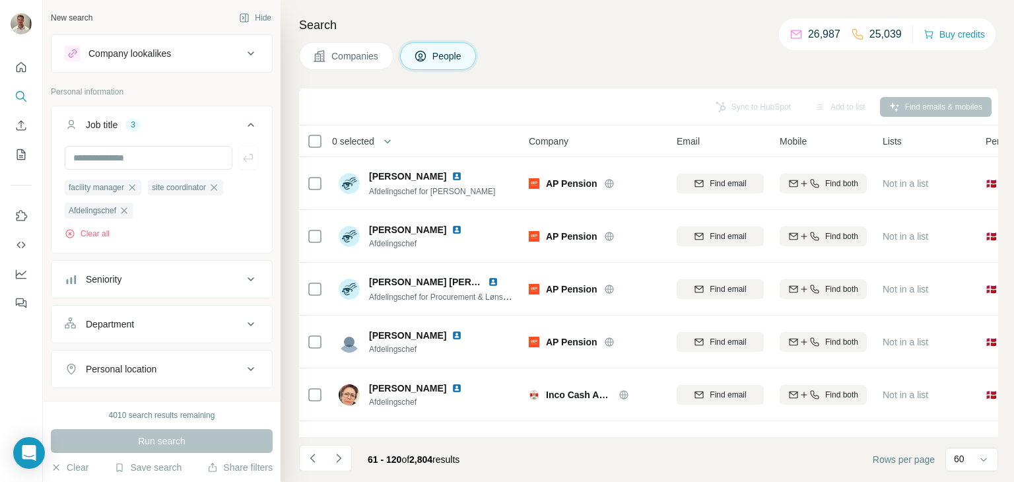
click at [243, 126] on icon at bounding box center [251, 125] width 16 height 16
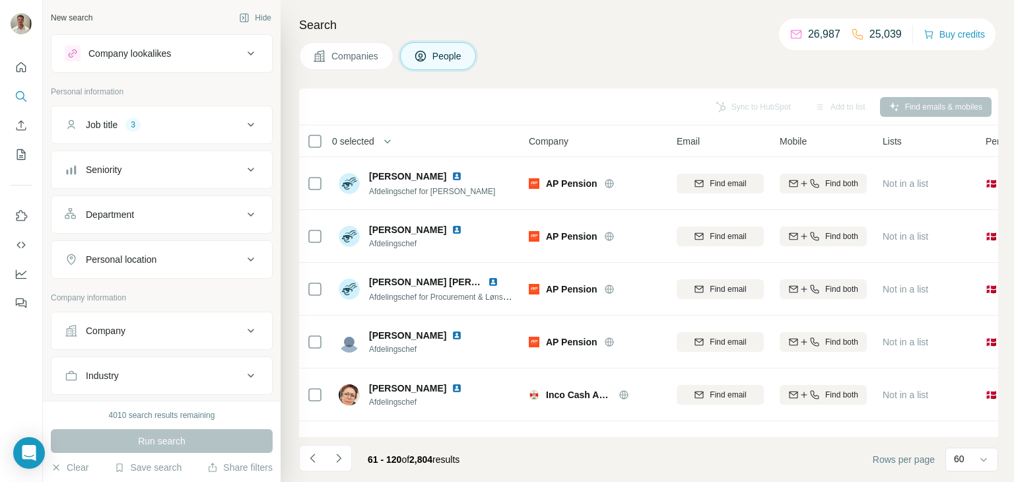
click at [305, 139] on th "0 selected" at bounding box center [404, 141] width 211 height 32
click at [393, 135] on icon "button" at bounding box center [387, 141] width 13 height 13
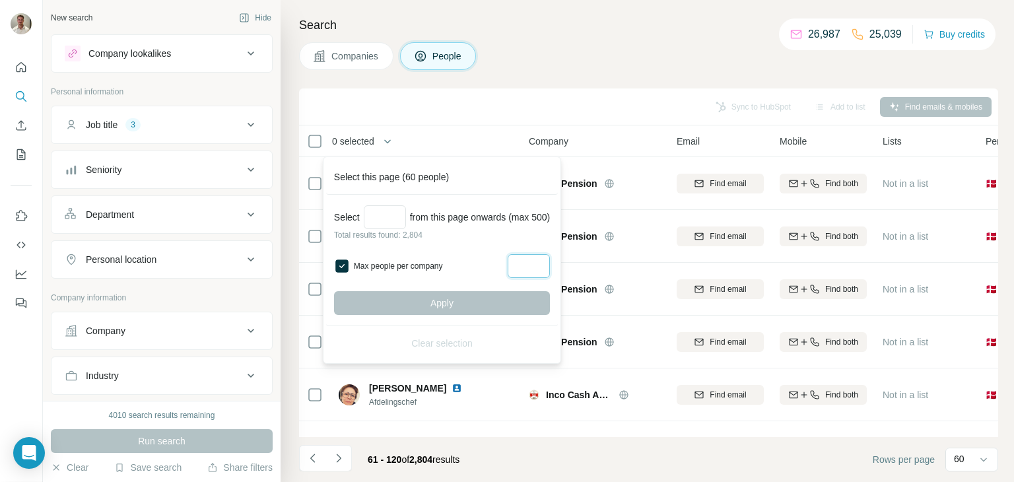
click at [543, 264] on input "Max people per company" at bounding box center [529, 266] width 42 height 24
type input "*"
click at [439, 302] on div "Apply" at bounding box center [442, 303] width 216 height 24
click at [388, 220] on input "Select a number (up to 500)" at bounding box center [385, 217] width 42 height 24
type input "***"
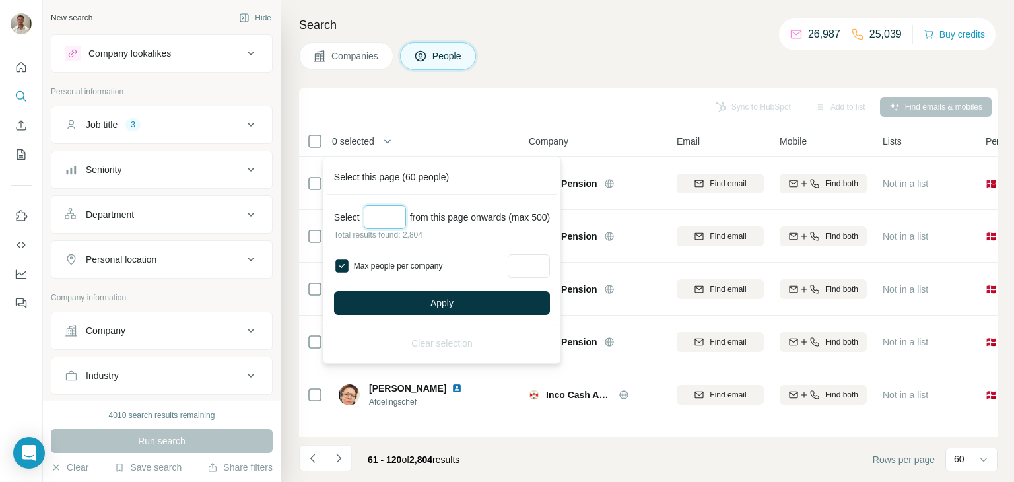
drag, startPoint x: 395, startPoint y: 218, endPoint x: 368, endPoint y: 218, distance: 27.1
click at [368, 218] on input "***" at bounding box center [385, 217] width 42 height 24
type input "*"
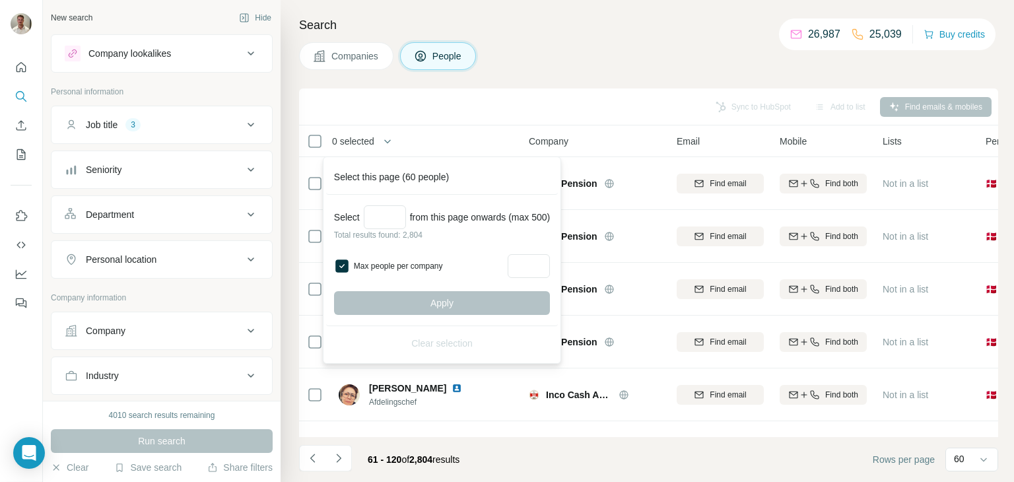
click at [531, 126] on th "Company" at bounding box center [595, 141] width 148 height 32
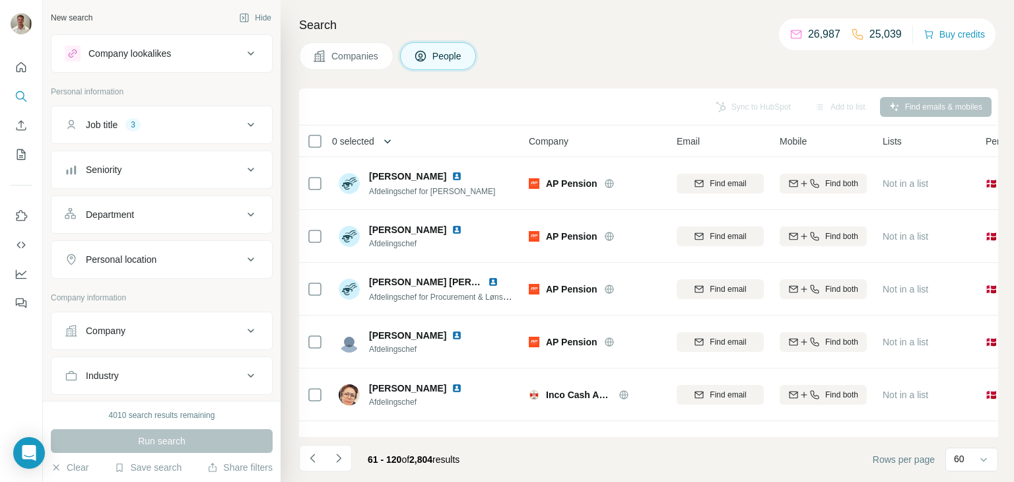
click at [391, 139] on icon "button" at bounding box center [387, 141] width 13 height 13
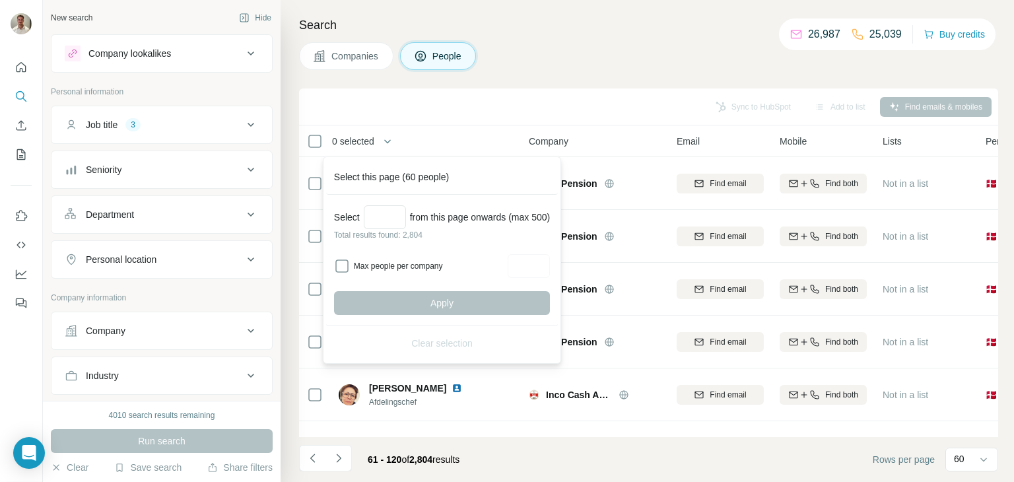
click at [501, 79] on div "Search Companies People Sync to HubSpot Add to list Find emails & mobiles 0 sel…" at bounding box center [648, 241] width 734 height 482
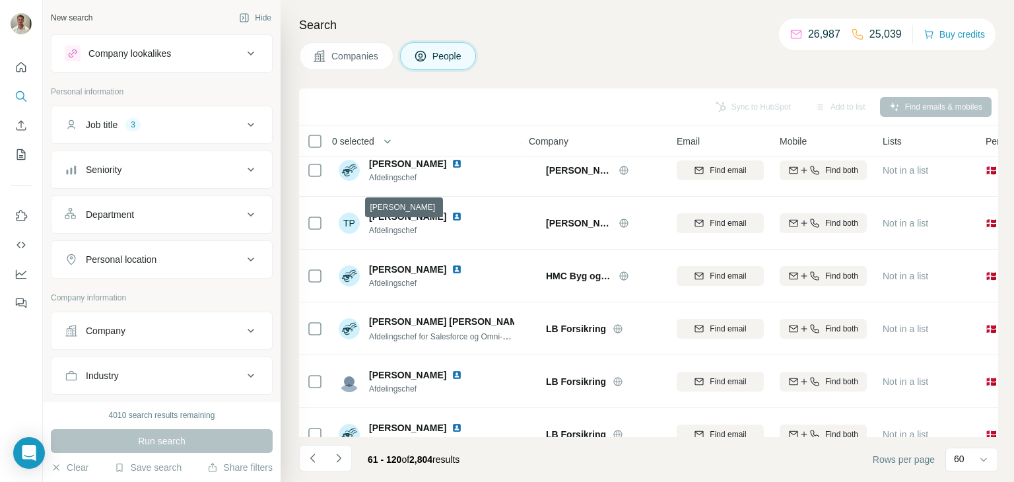
scroll to position [2897, 0]
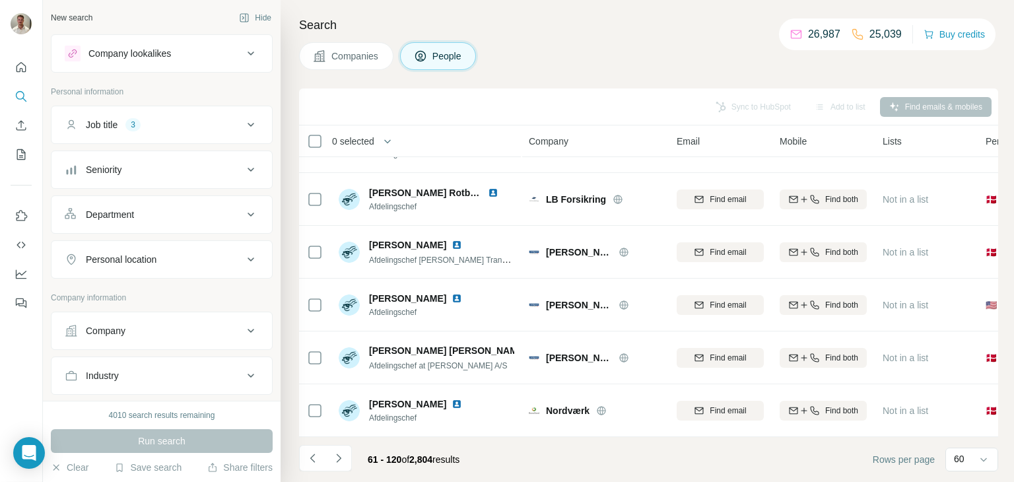
click at [243, 122] on icon at bounding box center [251, 125] width 16 height 16
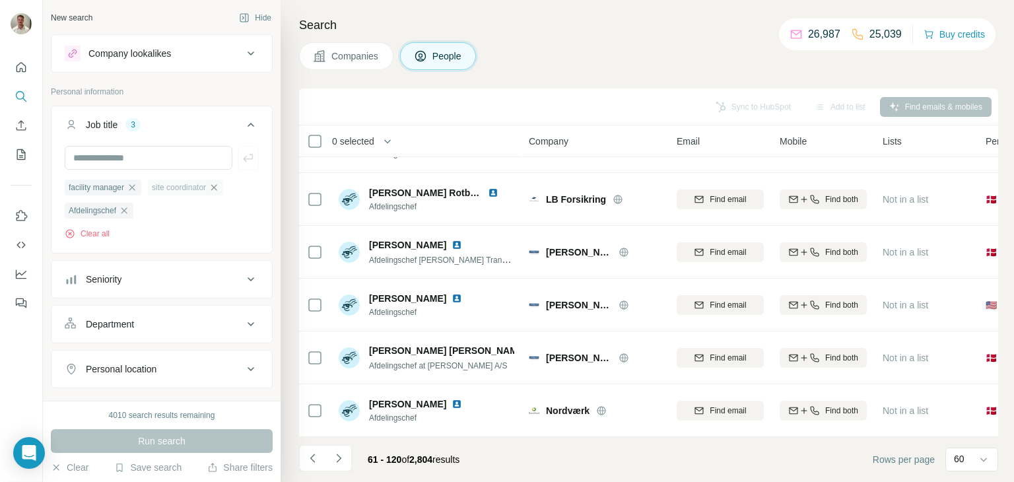
click at [219, 185] on icon "button" at bounding box center [214, 187] width 11 height 11
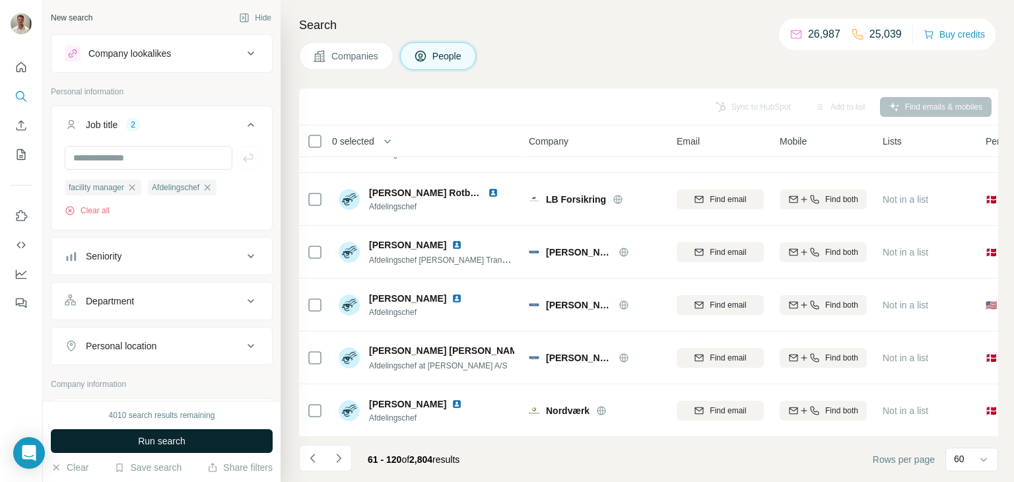
click at [164, 444] on span "Run search" at bounding box center [162, 441] width 48 height 13
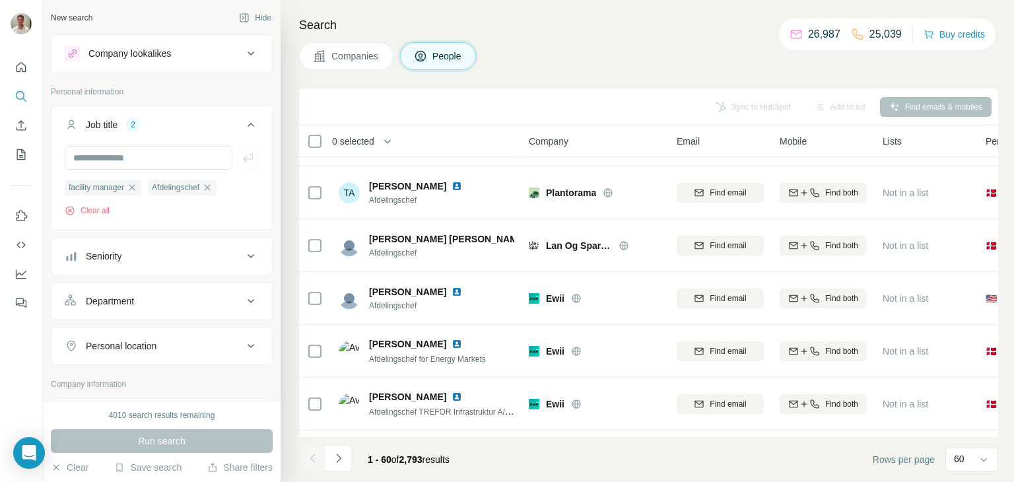
scroll to position [2897, 0]
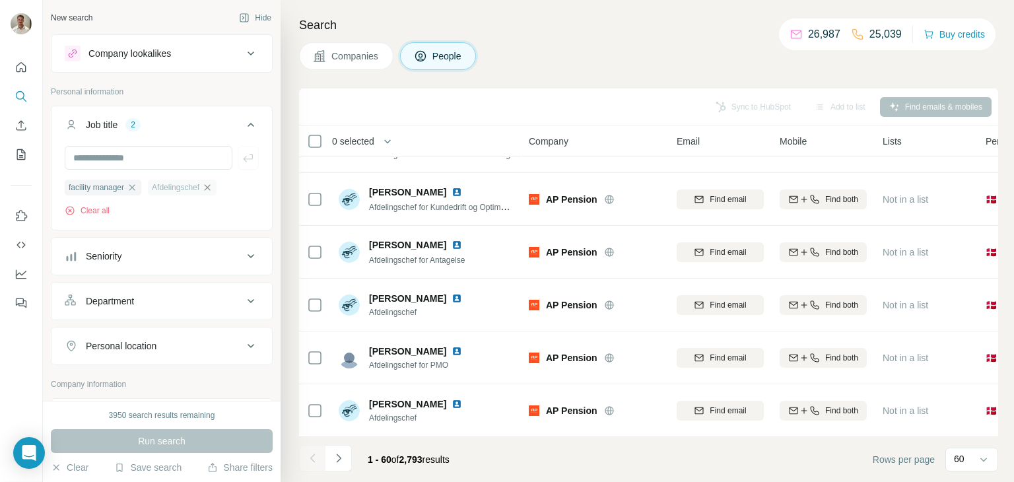
click at [211, 190] on icon "button" at bounding box center [208, 187] width 6 height 6
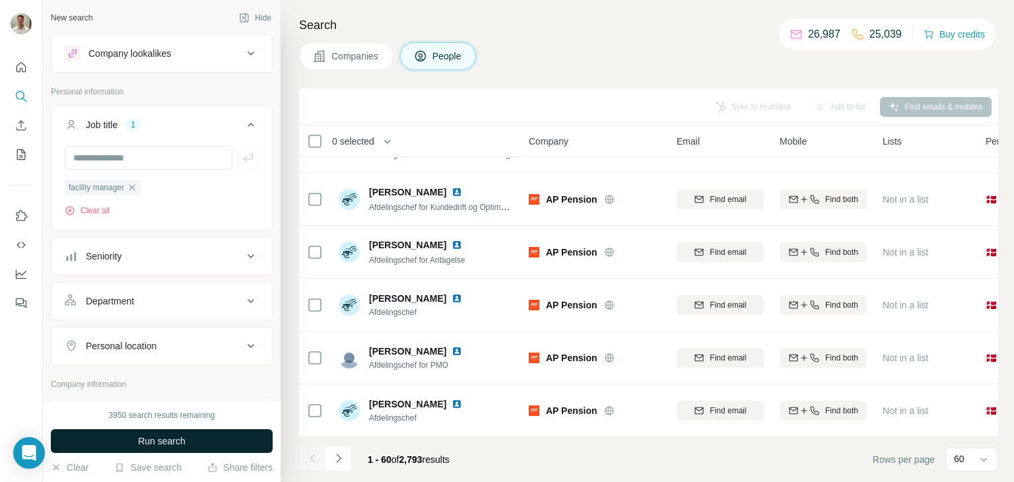
click at [190, 437] on button "Run search" at bounding box center [162, 441] width 222 height 24
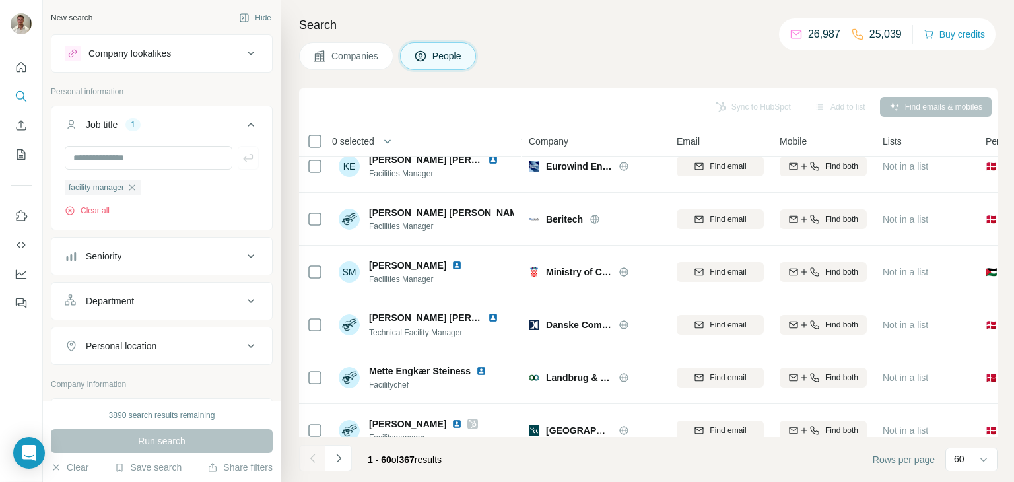
scroll to position [1378, 0]
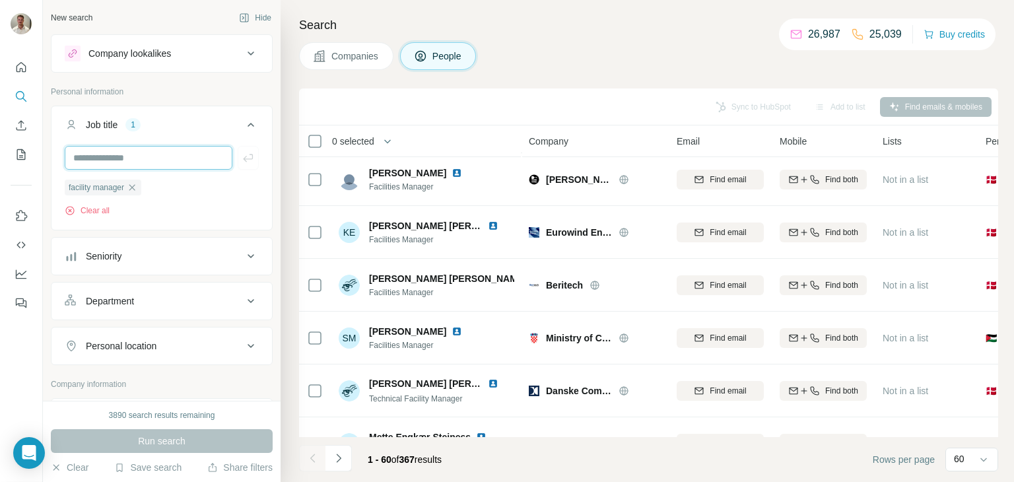
click at [145, 159] on input "text" at bounding box center [149, 158] width 168 height 24
paste input "**********"
type input "**********"
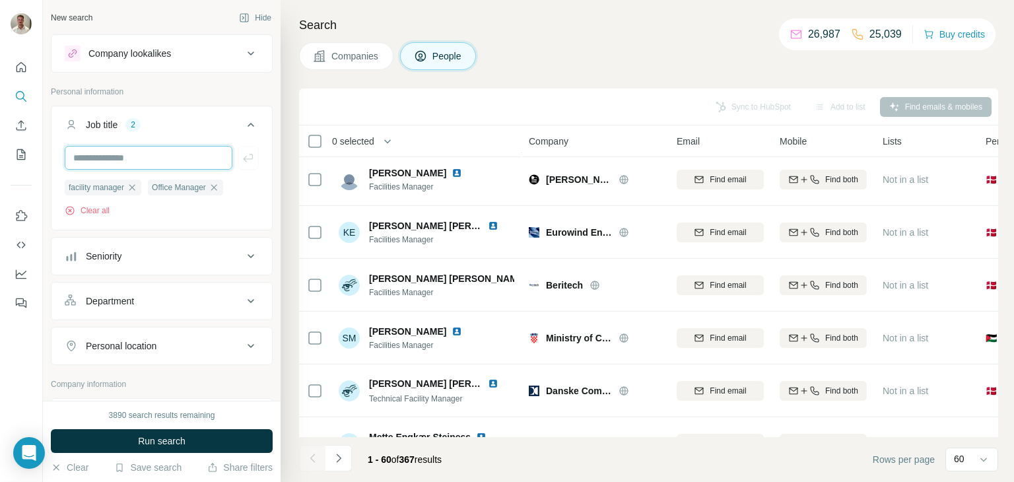
paste input "**********"
type input "**********"
click at [243, 154] on icon "button" at bounding box center [248, 157] width 13 height 13
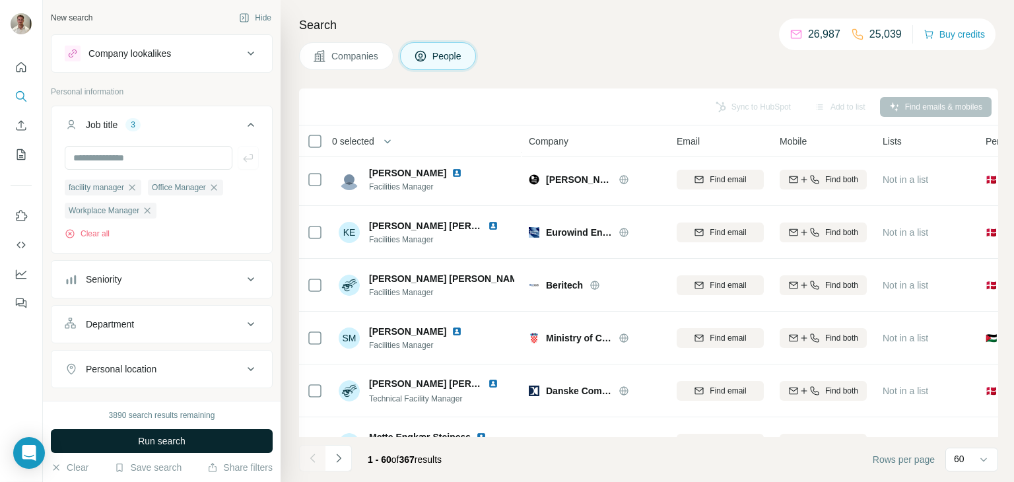
click at [164, 432] on button "Run search" at bounding box center [162, 441] width 222 height 24
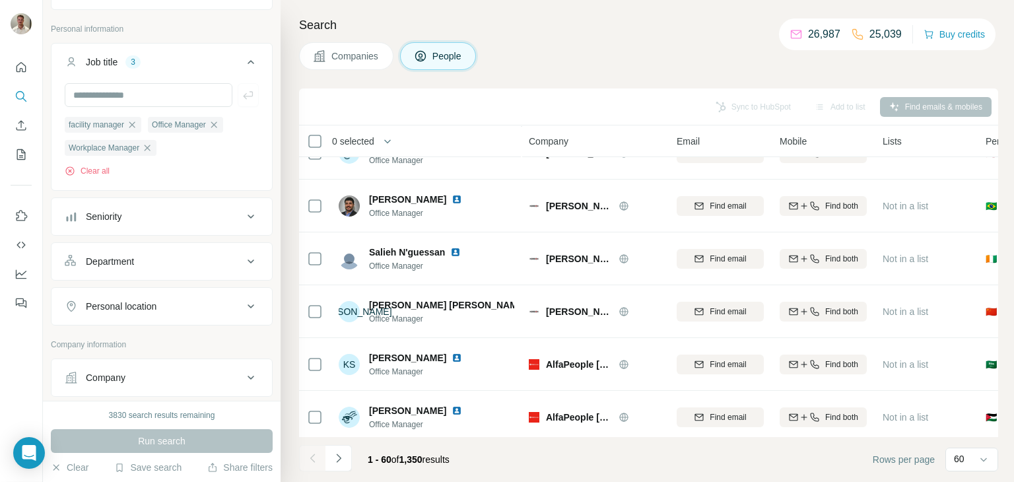
scroll to position [132, 0]
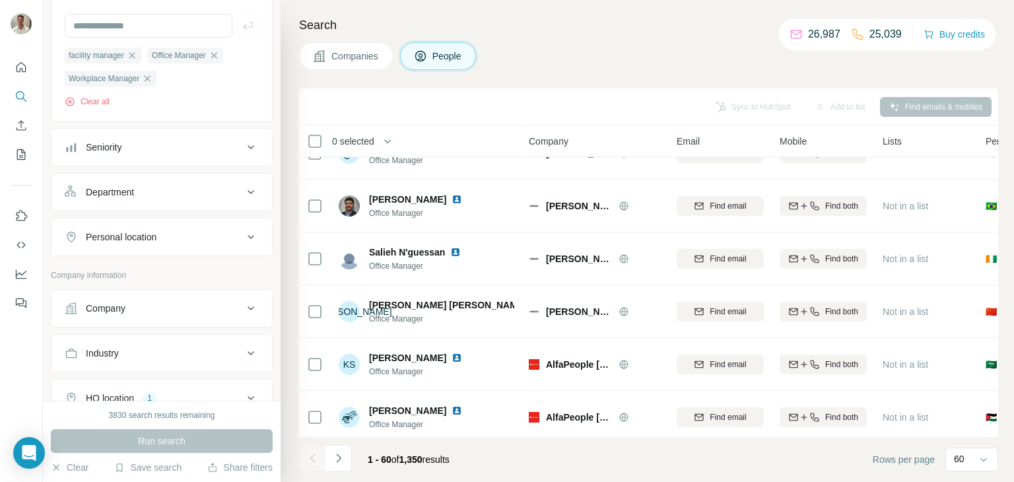
click at [182, 196] on div "Department" at bounding box center [154, 192] width 178 height 13
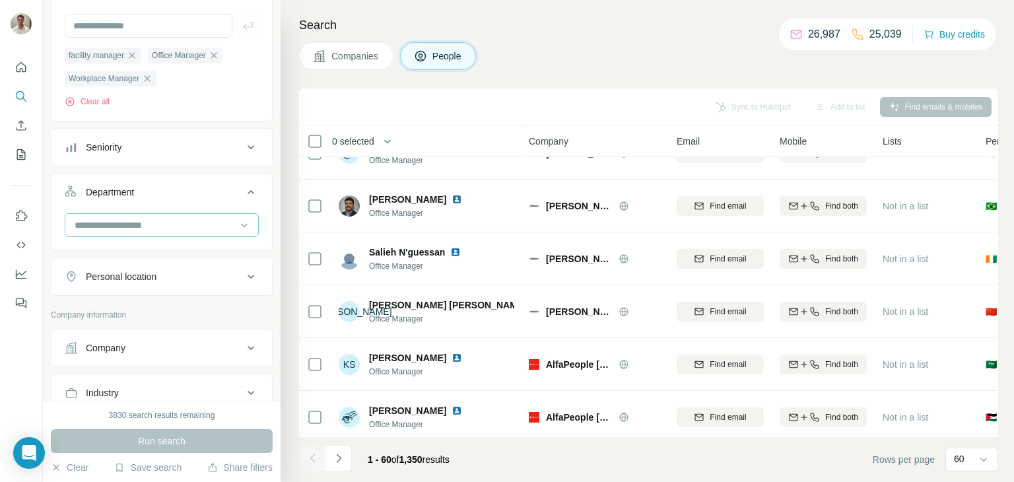
click at [129, 231] on input at bounding box center [154, 225] width 163 height 15
type input "*"
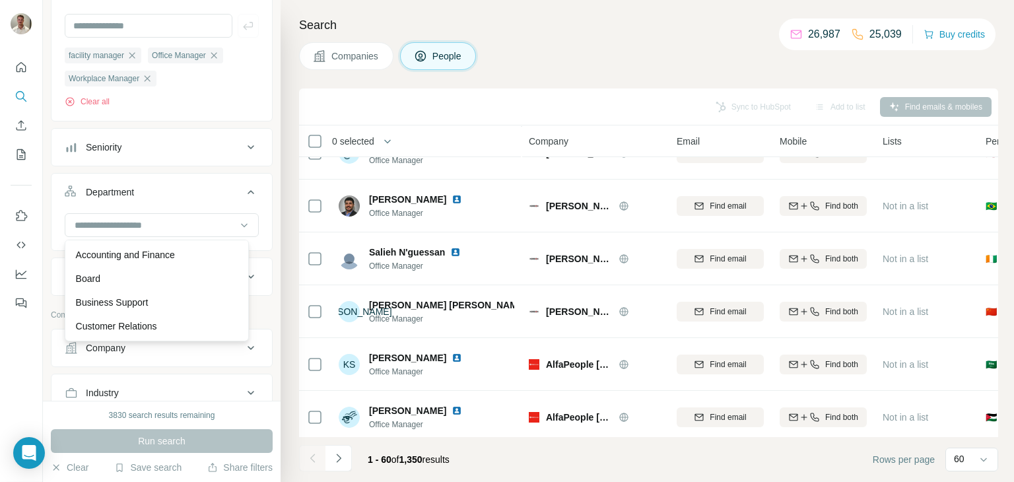
click at [265, 257] on div "New search Hide Company lookalikes Personal information Job title 3 facility ma…" at bounding box center [162, 200] width 238 height 401
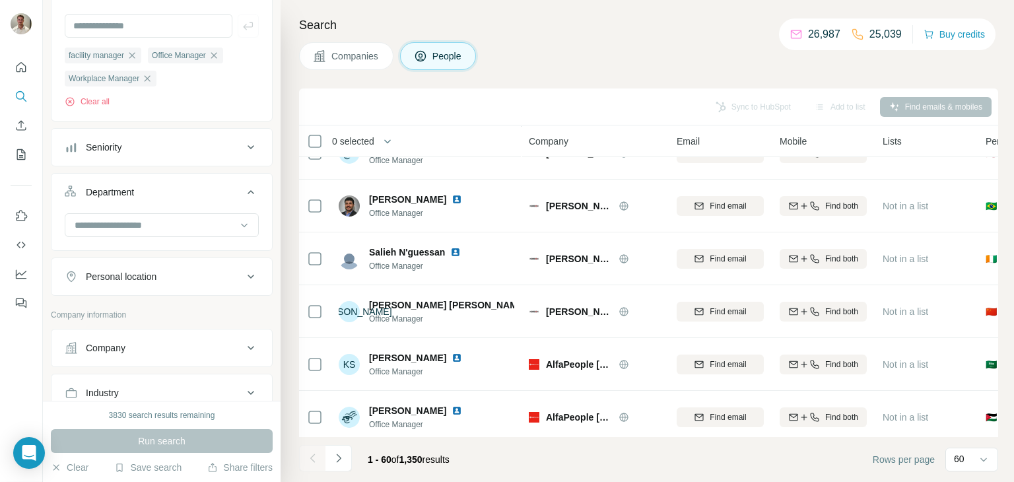
click at [228, 269] on button "Personal location" at bounding box center [162, 277] width 221 height 32
click at [157, 315] on input "text" at bounding box center [162, 310] width 194 height 24
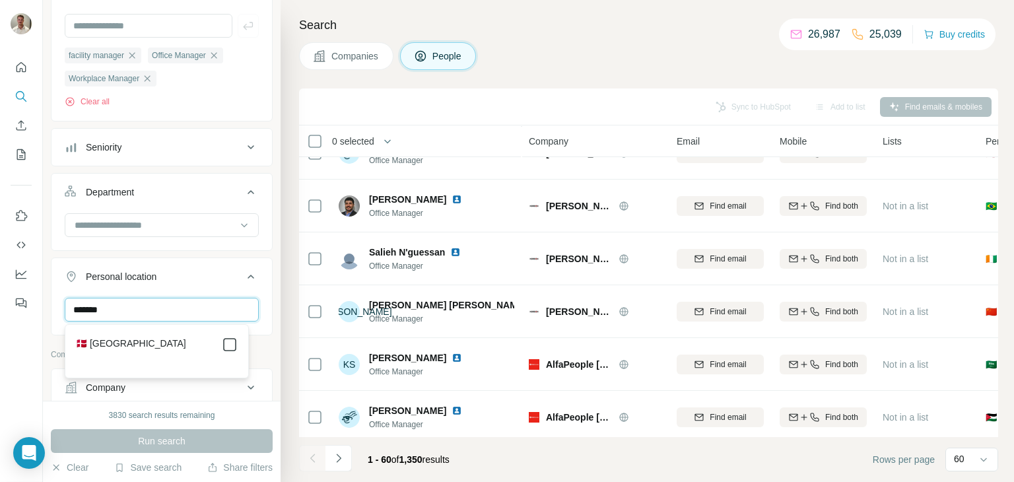
type input "*******"
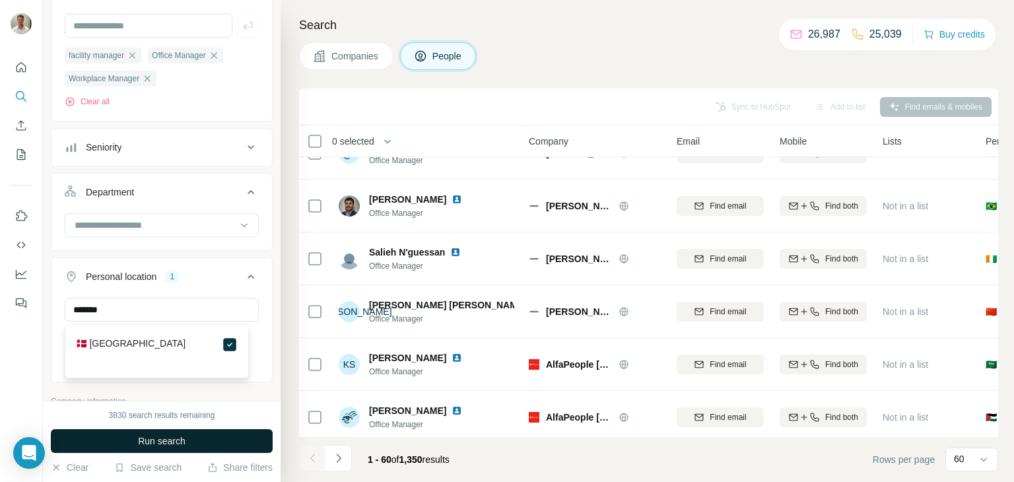
click at [201, 439] on button "Run search" at bounding box center [162, 441] width 222 height 24
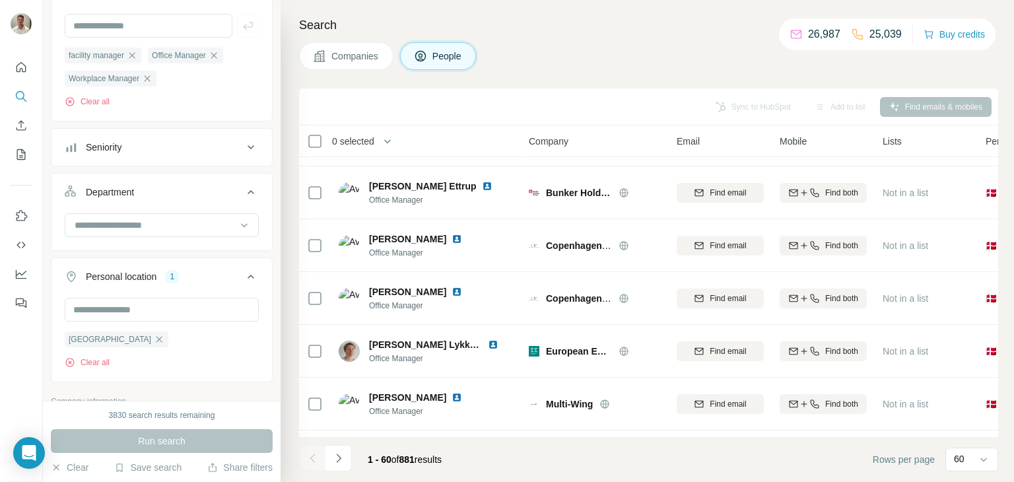
scroll to position [1774, 0]
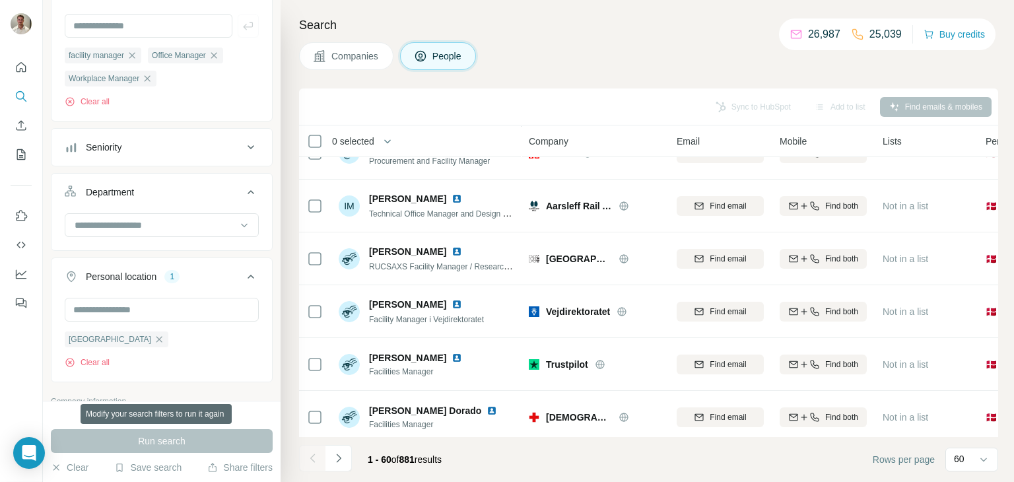
click at [201, 439] on div "Run search" at bounding box center [162, 441] width 222 height 24
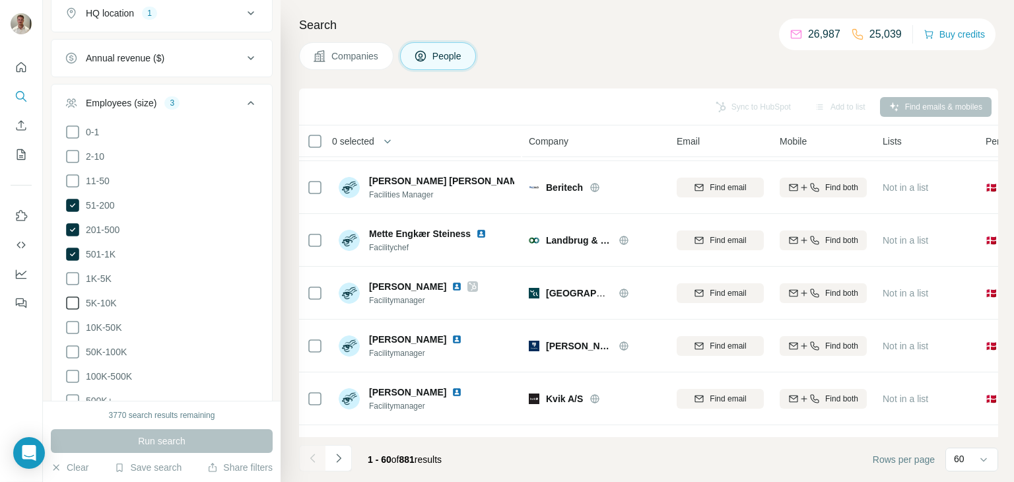
scroll to position [644, 0]
click at [77, 277] on icon at bounding box center [73, 278] width 16 height 16
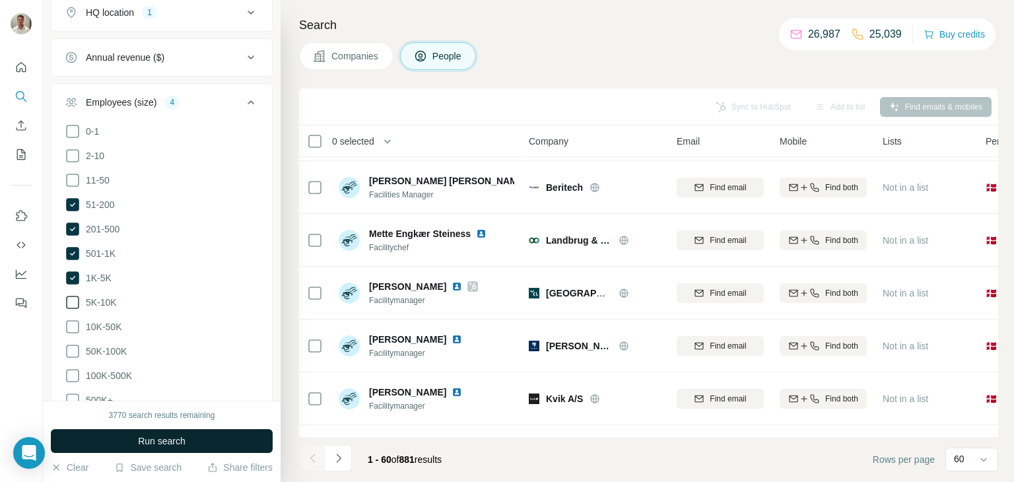
click at [194, 435] on button "Run search" at bounding box center [162, 441] width 222 height 24
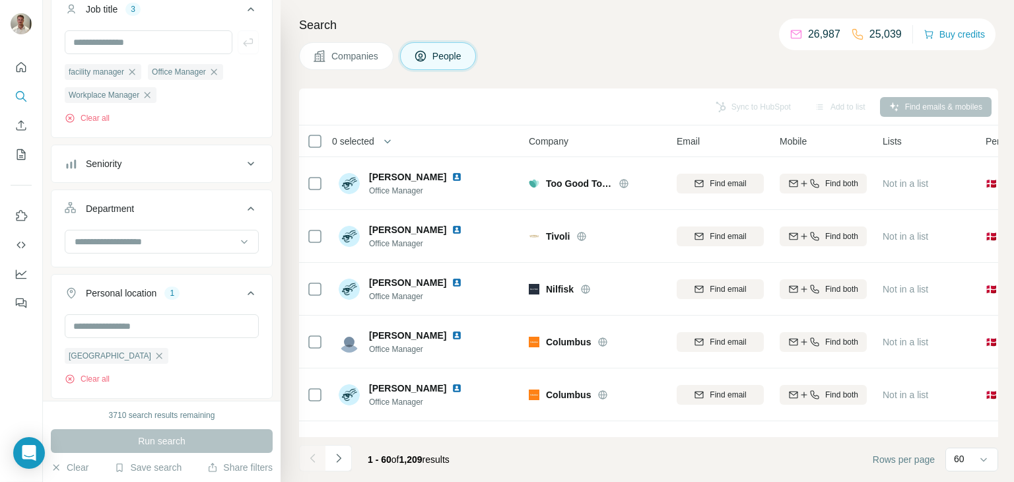
scroll to position [50, 0]
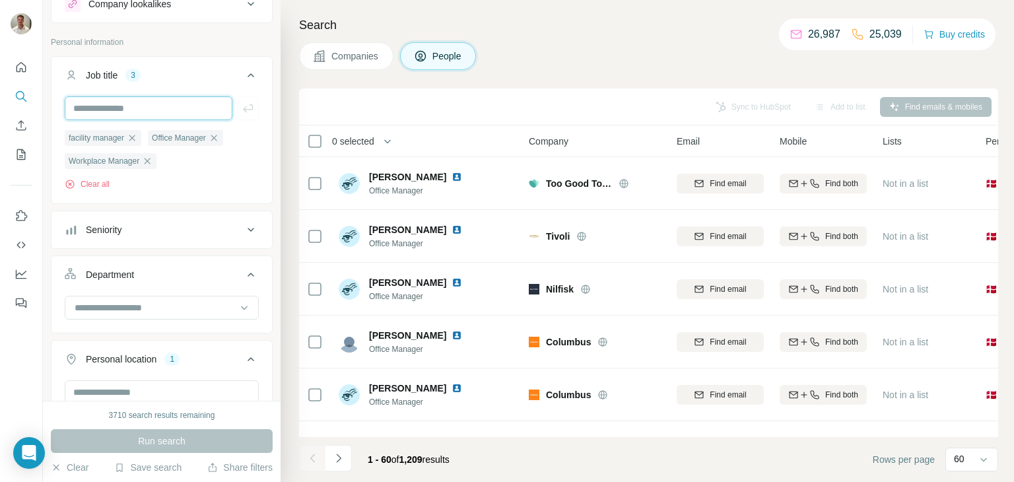
click at [131, 100] on input "text" at bounding box center [149, 108] width 168 height 24
paste input "**********"
type input "**********"
click at [242, 104] on icon "button" at bounding box center [248, 108] width 13 height 13
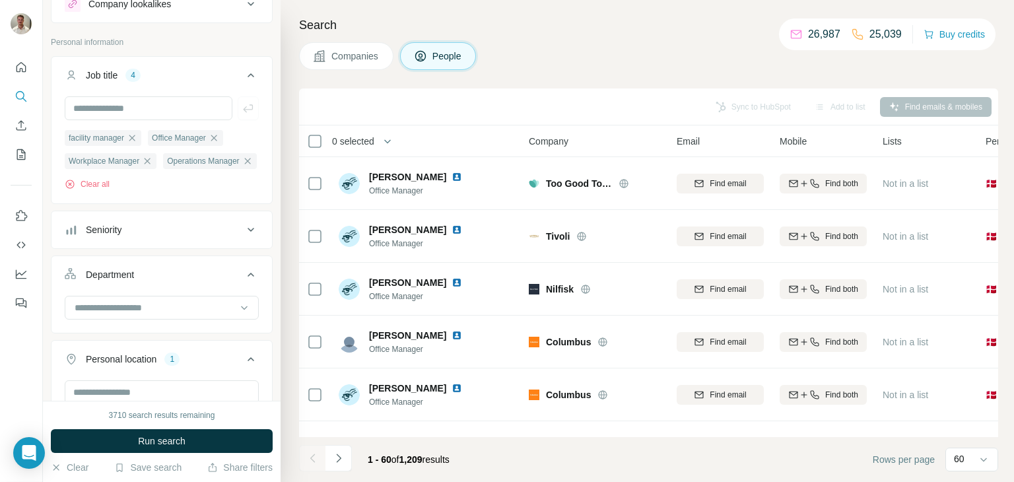
click at [189, 440] on button "Run search" at bounding box center [162, 441] width 222 height 24
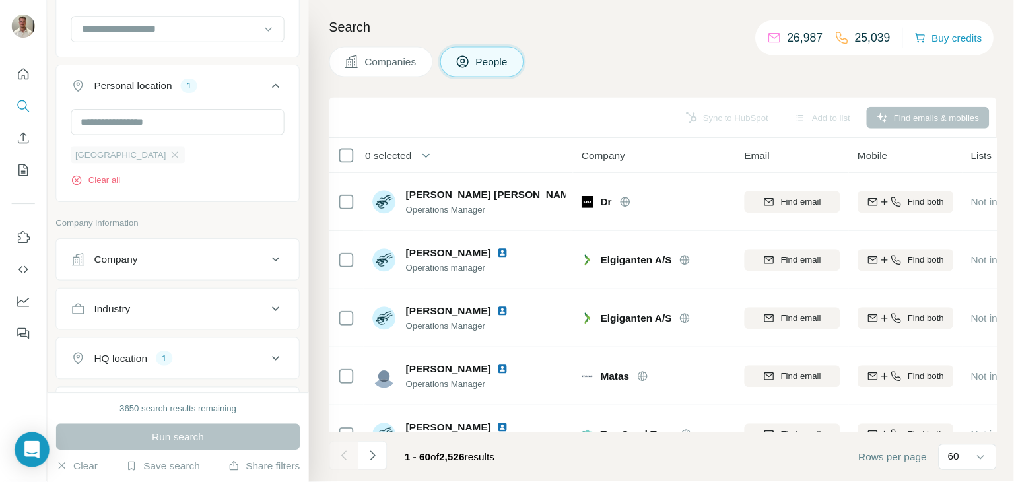
scroll to position [91, 0]
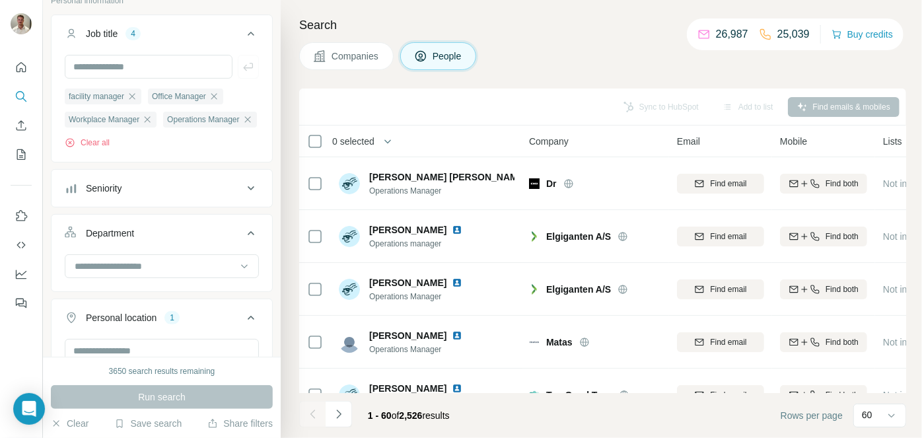
click at [575, 16] on h4 "Search" at bounding box center [602, 25] width 607 height 18
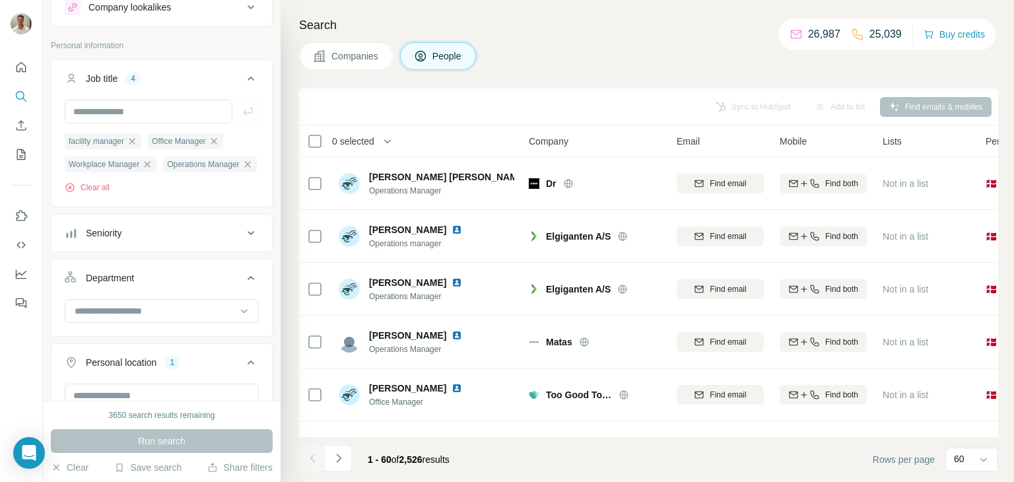
scroll to position [0, 0]
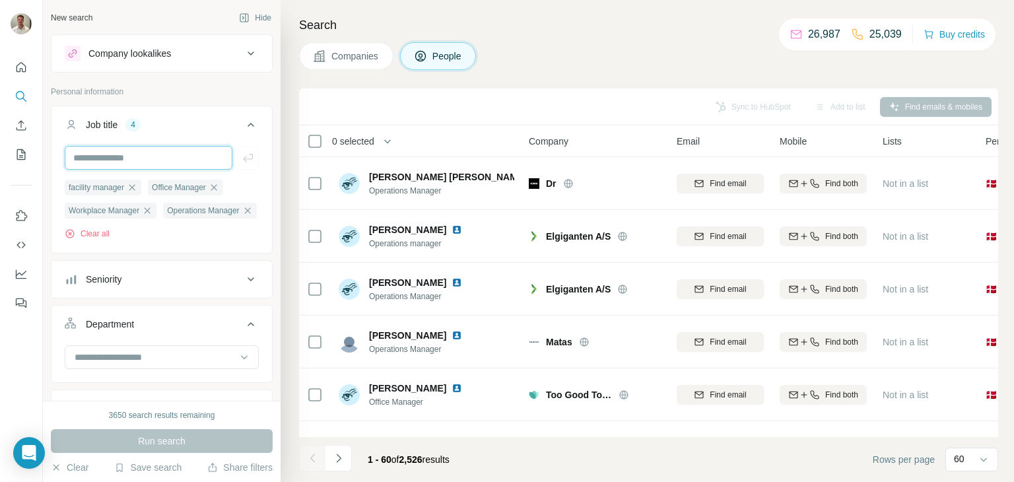
click at [150, 155] on input "text" at bounding box center [149, 158] width 168 height 24
paste input "**********"
type input "**********"
click at [242, 155] on icon "button" at bounding box center [248, 157] width 13 height 13
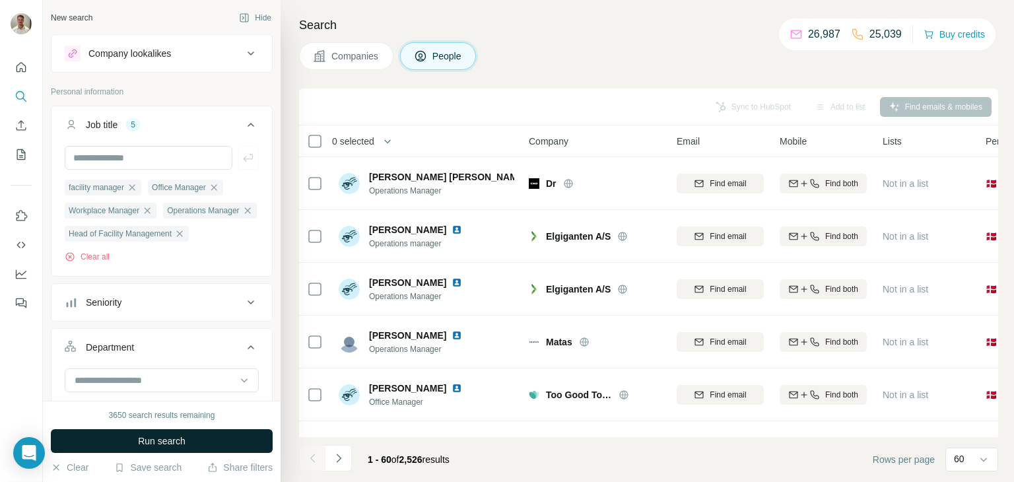
click at [166, 444] on span "Run search" at bounding box center [162, 441] width 48 height 13
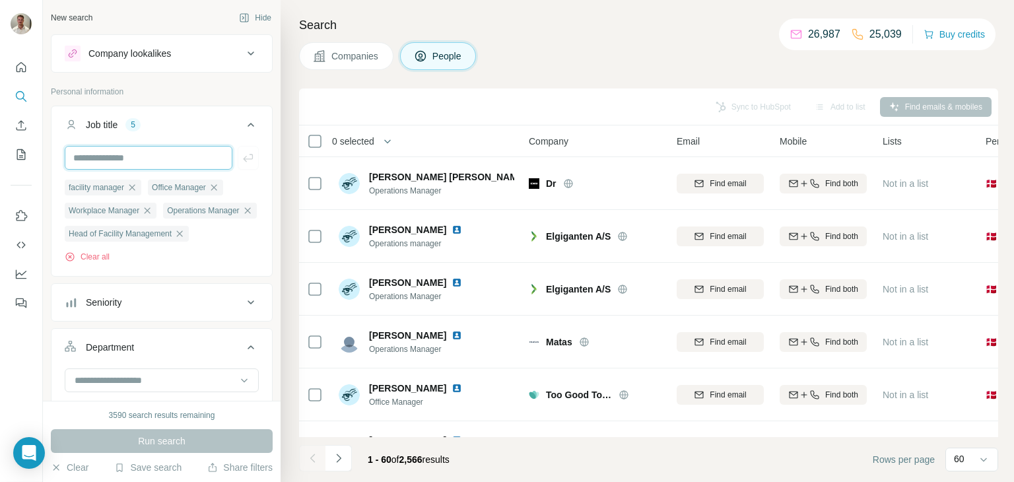
click at [132, 153] on input "text" at bounding box center [149, 158] width 168 height 24
paste input "**********"
type input "**********"
click at [243, 160] on icon "button" at bounding box center [248, 158] width 10 height 8
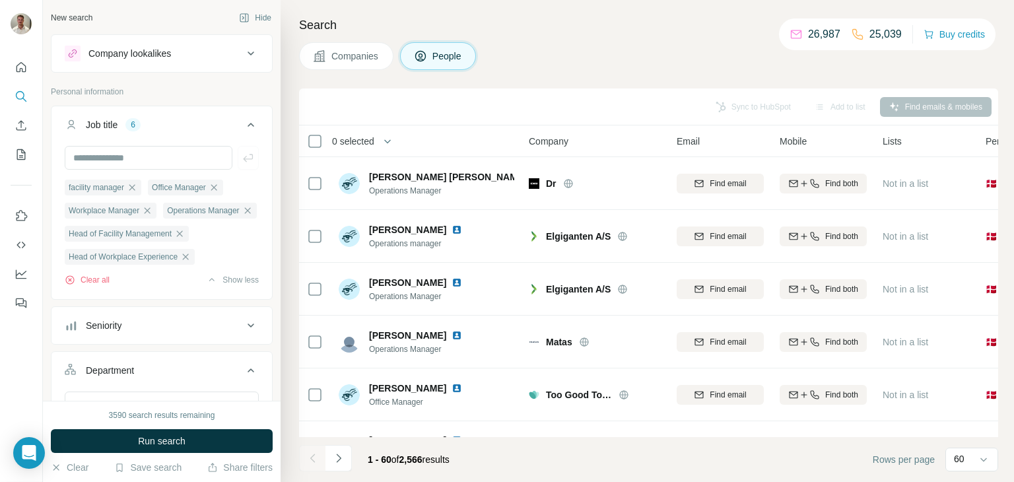
click at [166, 440] on span "Run search" at bounding box center [162, 441] width 48 height 13
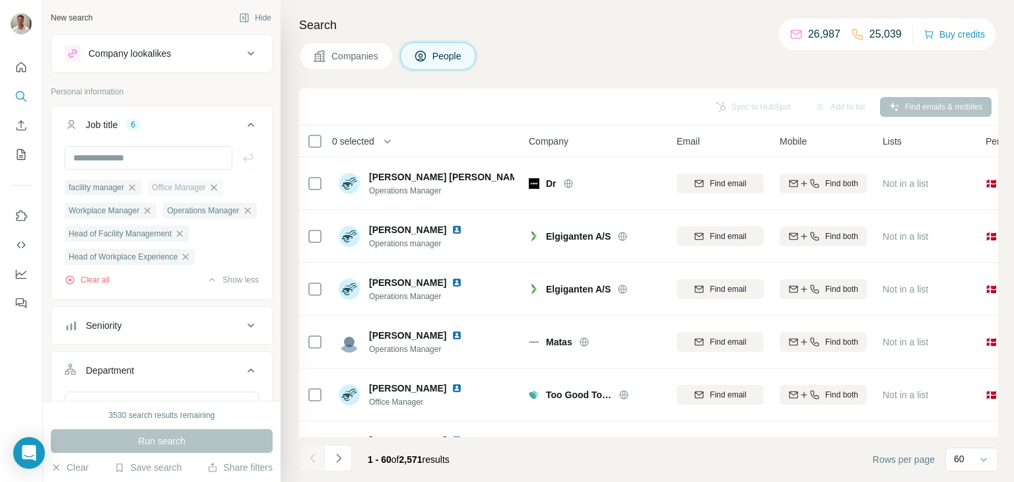
click at [219, 185] on icon "button" at bounding box center [214, 187] width 11 height 11
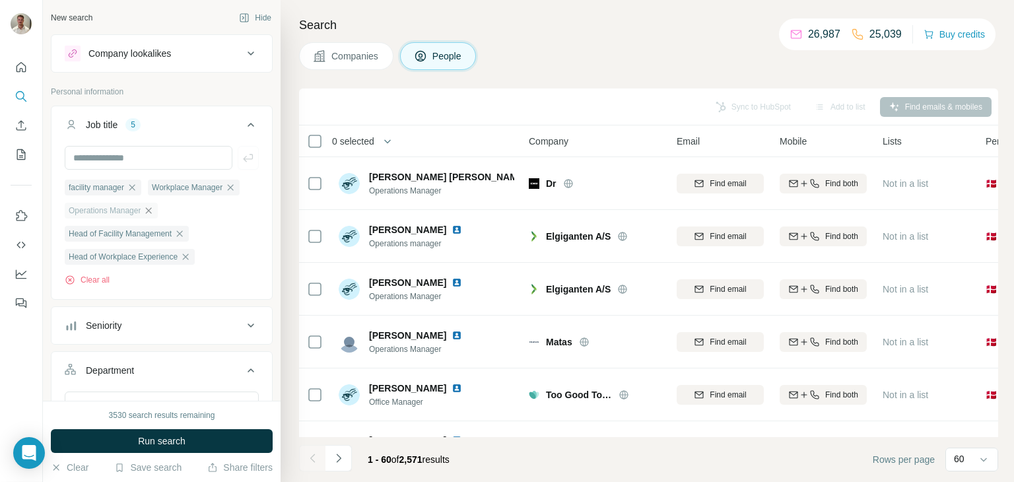
click at [149, 211] on icon "button" at bounding box center [148, 210] width 11 height 11
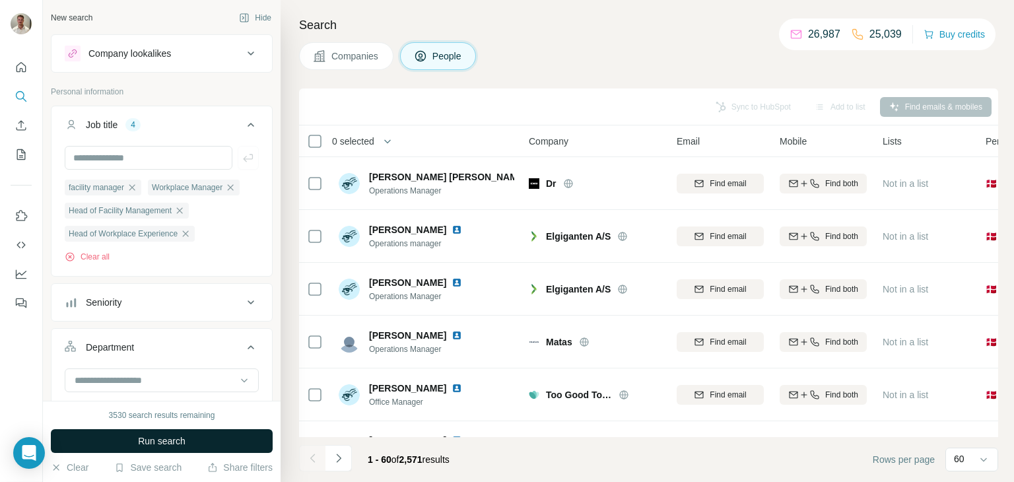
click at [174, 437] on span "Run search" at bounding box center [162, 441] width 48 height 13
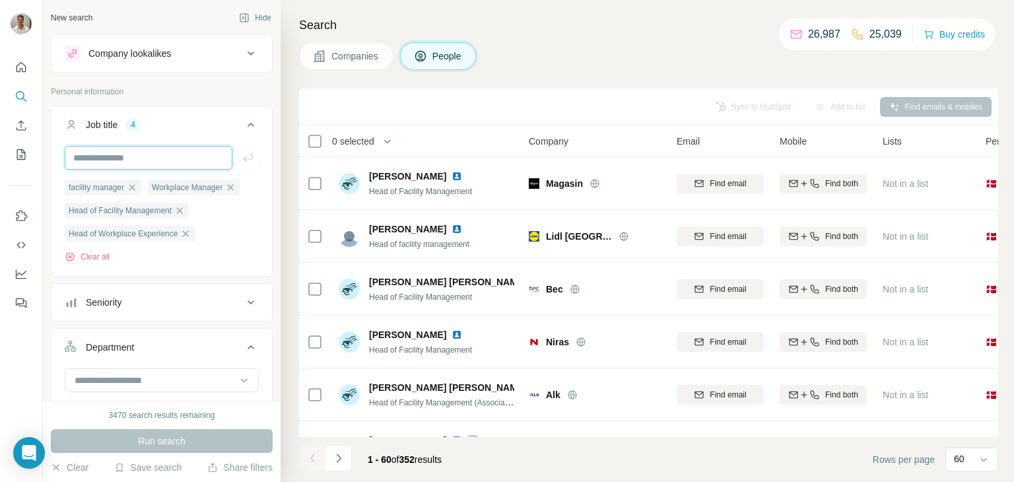
click at [164, 159] on input "text" at bounding box center [149, 158] width 168 height 24
type input "**********"
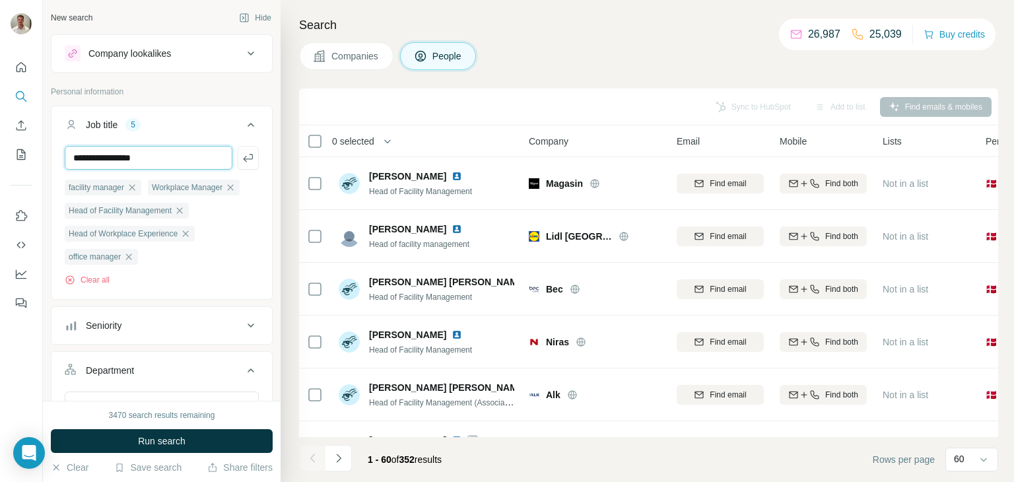
type input "**********"
click at [210, 437] on button "Run search" at bounding box center [162, 441] width 222 height 24
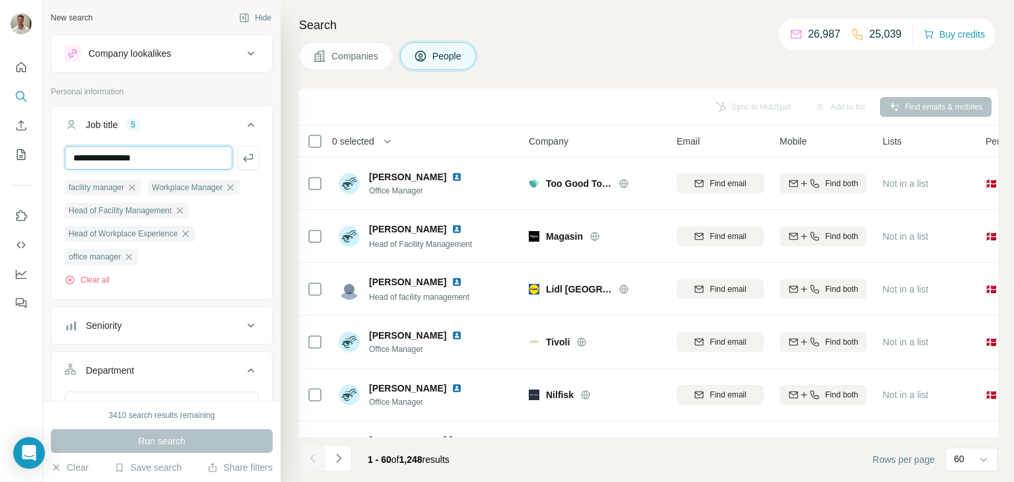
click at [164, 156] on input "**********" at bounding box center [149, 158] width 168 height 24
click at [243, 159] on icon "button" at bounding box center [248, 157] width 13 height 13
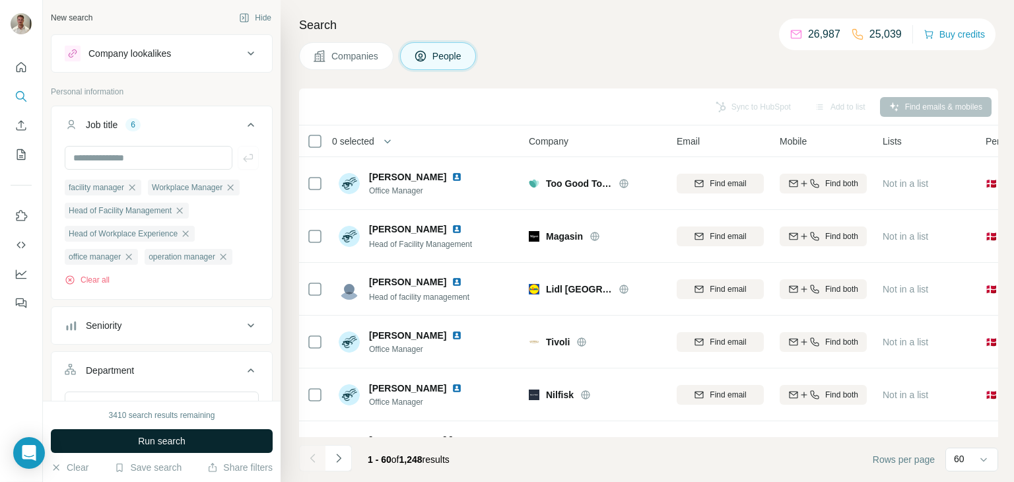
click at [151, 443] on span "Run search" at bounding box center [162, 441] width 48 height 13
